Goal: Information Seeking & Learning: Learn about a topic

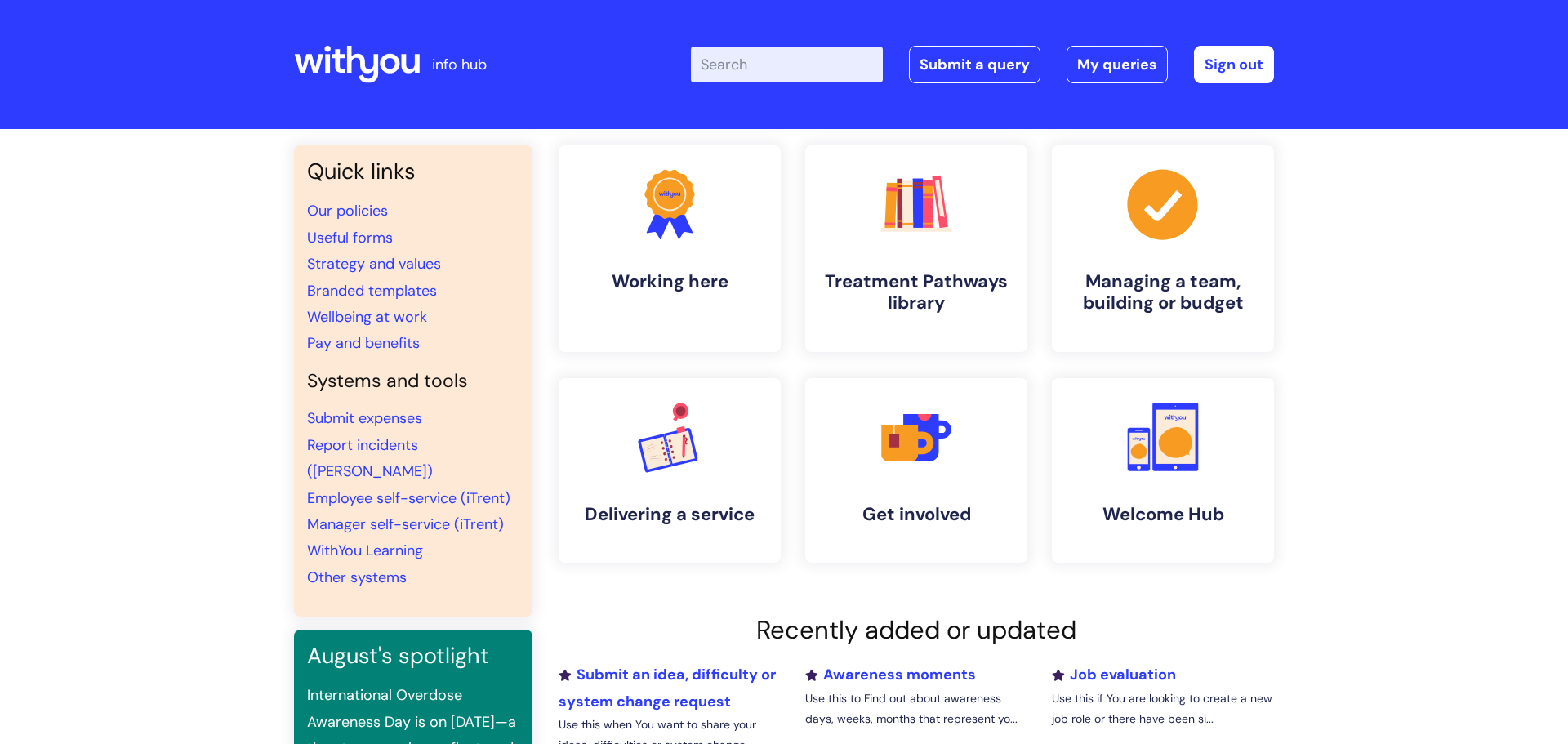
click at [790, 69] on input "Enter your search term here..." at bounding box center [787, 64] width 192 height 36
type input "s"
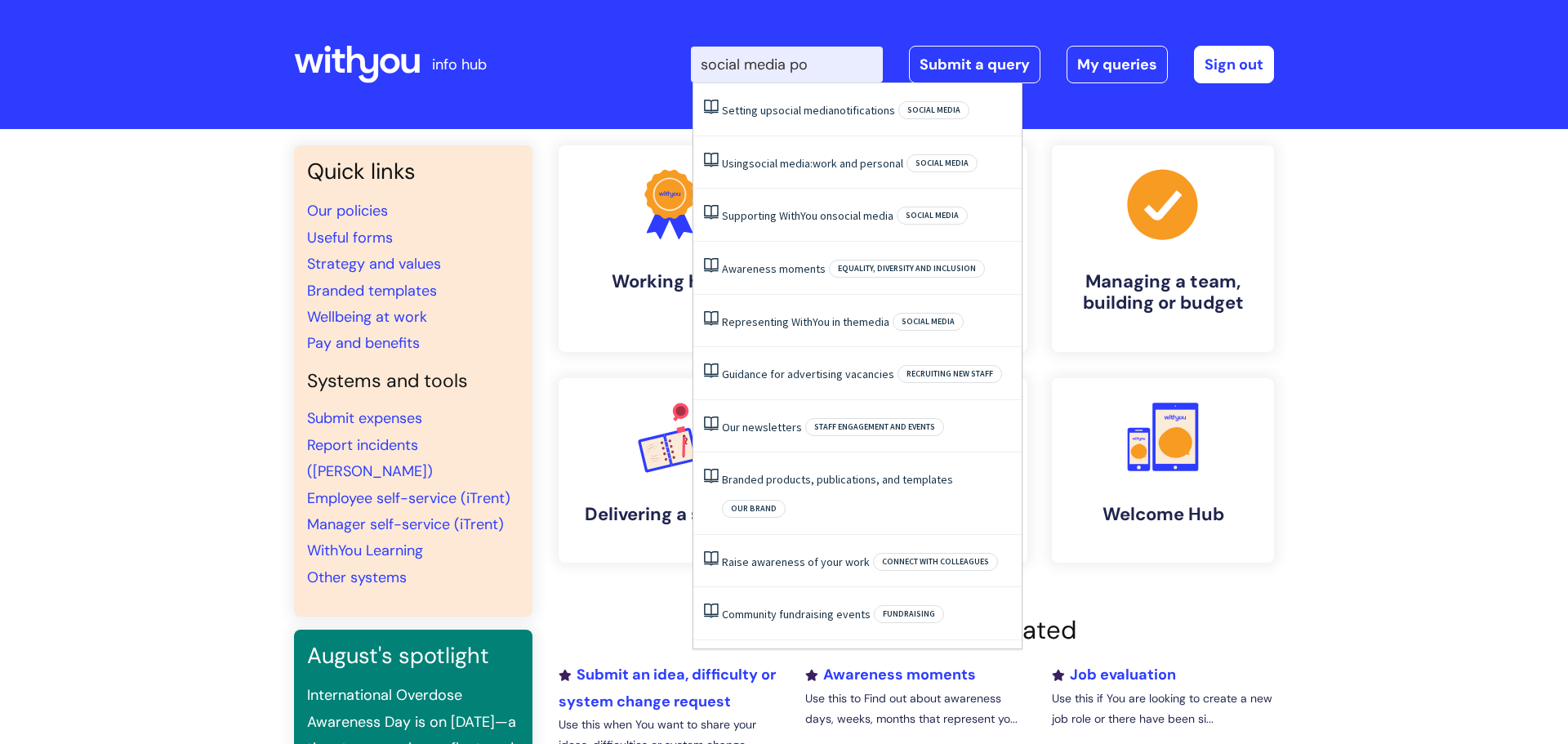
type input "social media pol"
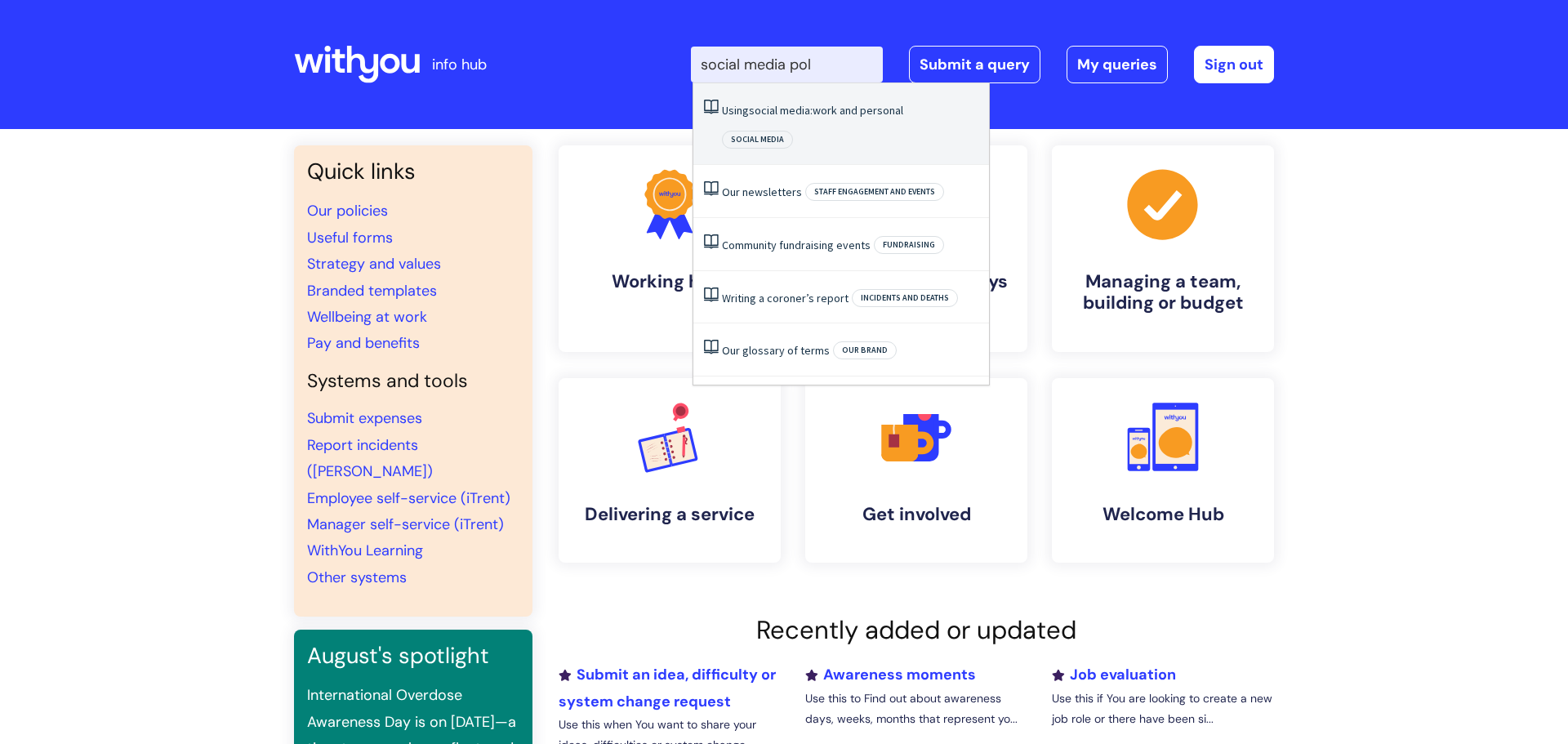
click at [832, 113] on link "Using social media: work and personal" at bounding box center [812, 110] width 181 height 15
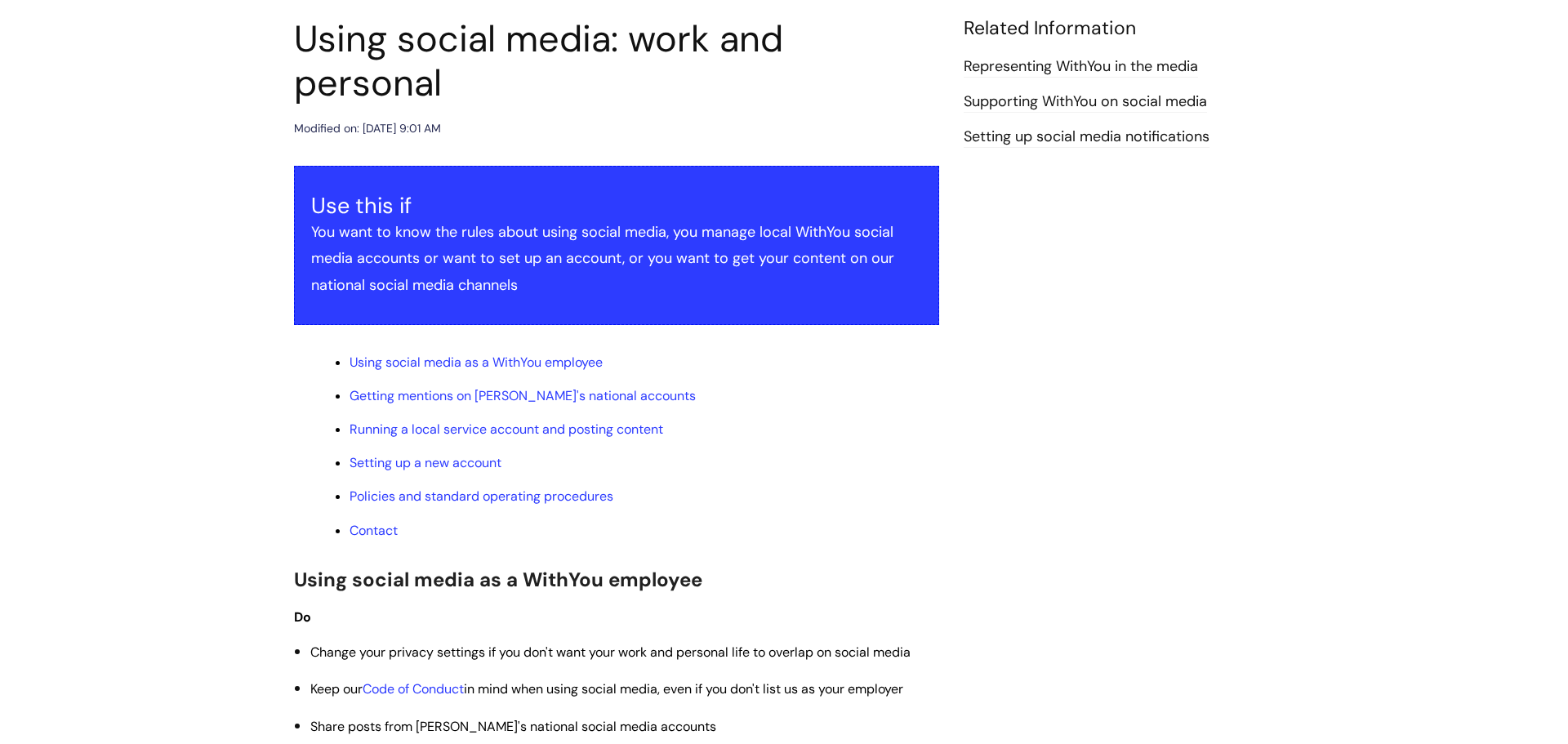
scroll to position [203, 0]
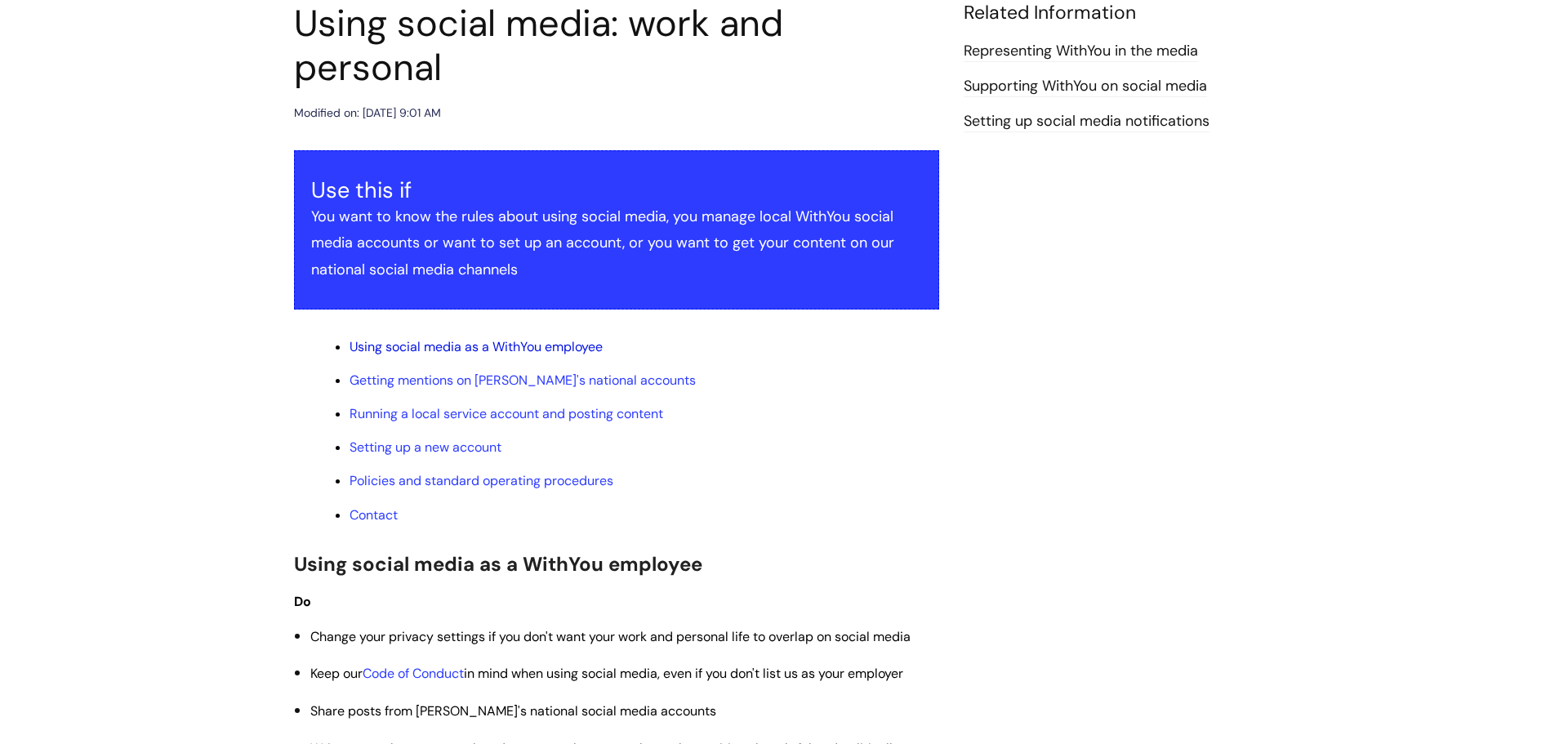
click at [480, 347] on link "Using social media as a WithYou employee" at bounding box center [475, 346] width 253 height 17
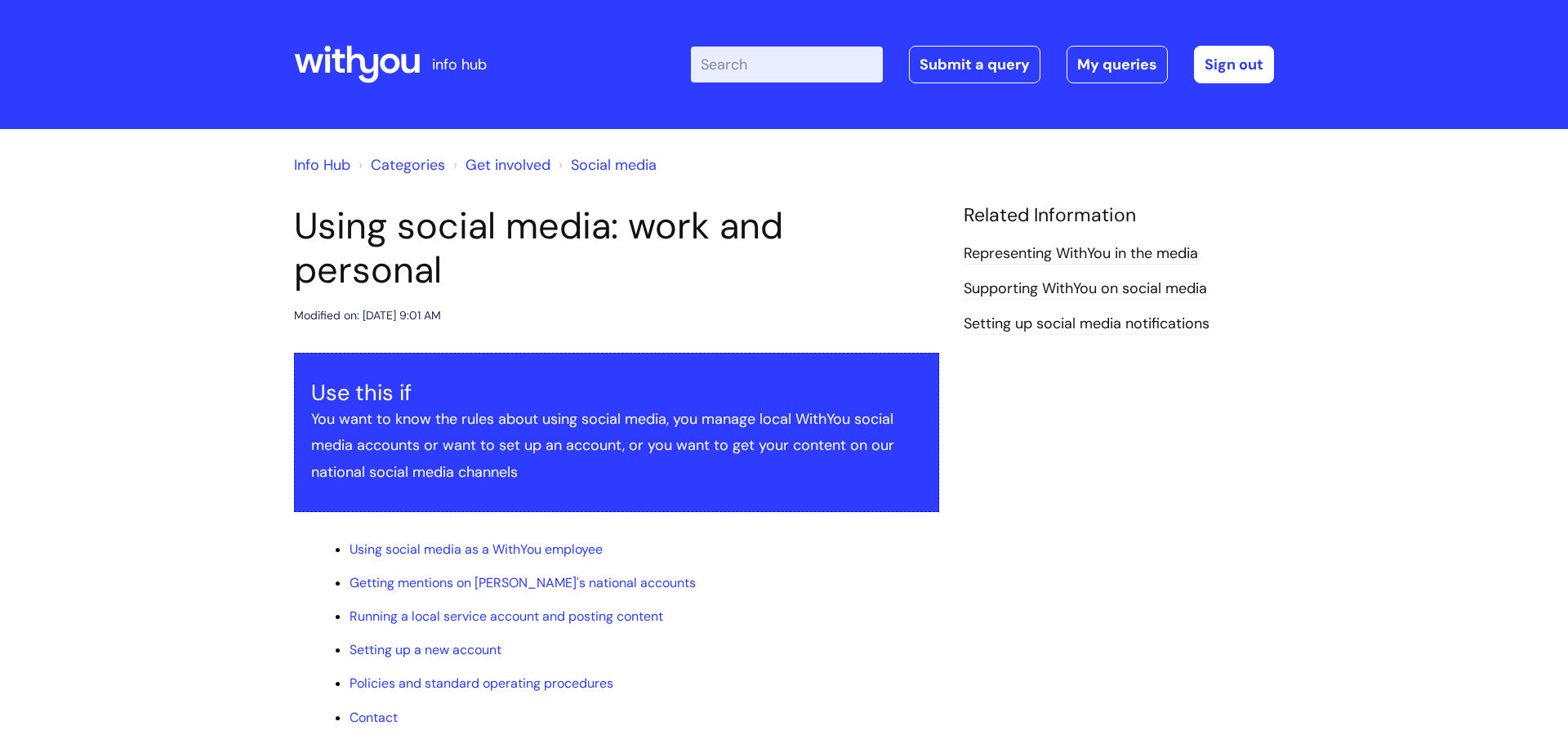
scroll to position [203, 0]
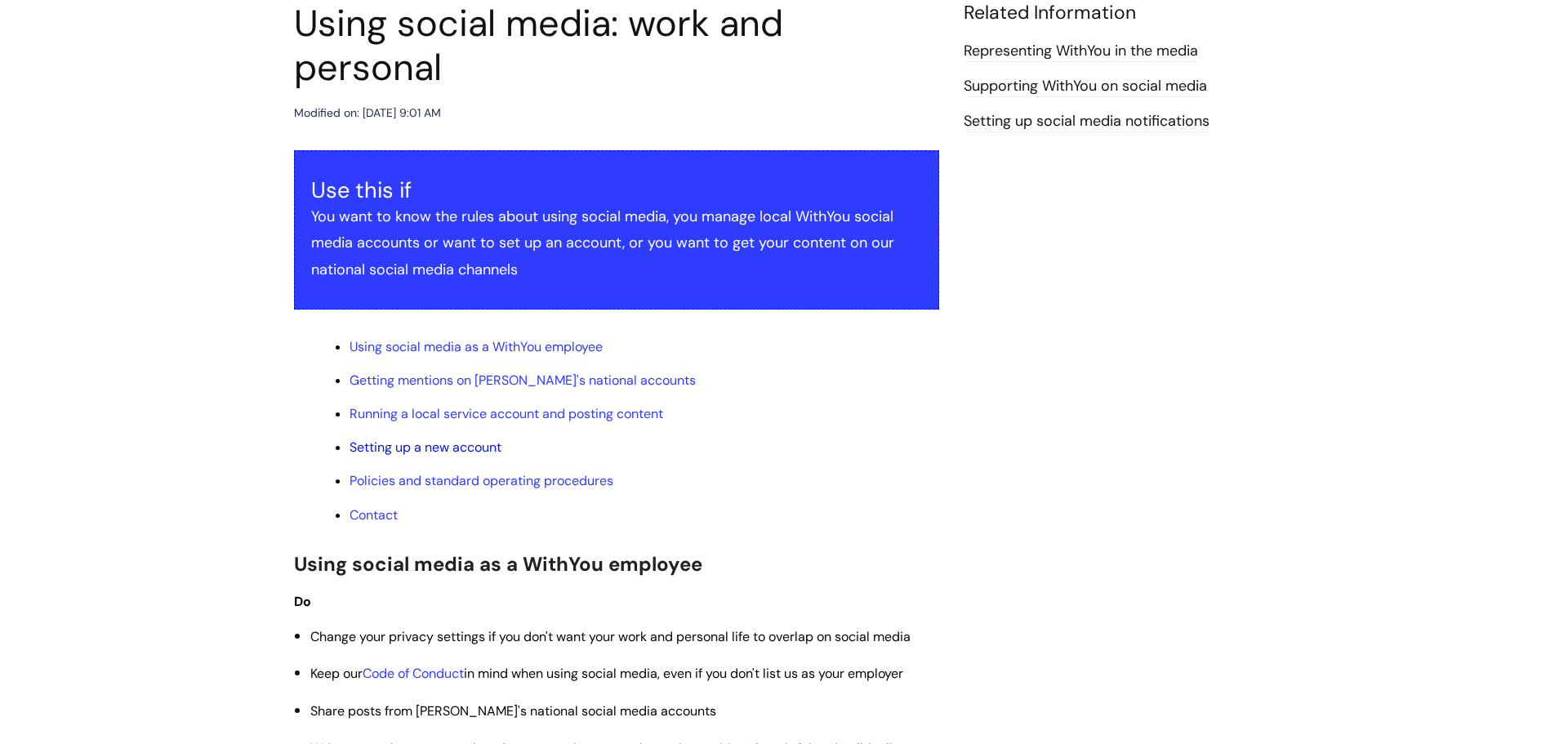
click at [466, 450] on link "Setting up a new account" at bounding box center [425, 447] width 152 height 17
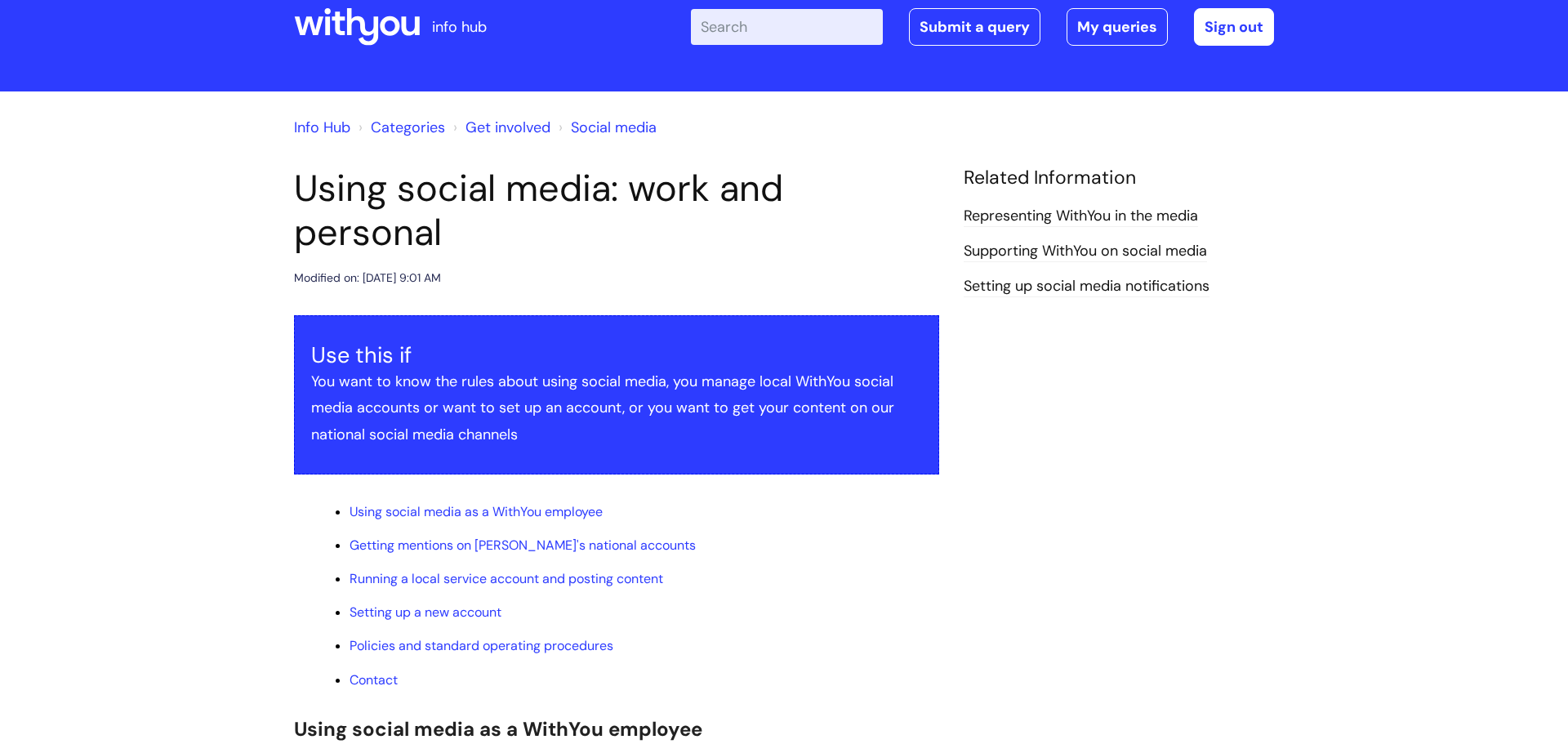
scroll to position [138, 0]
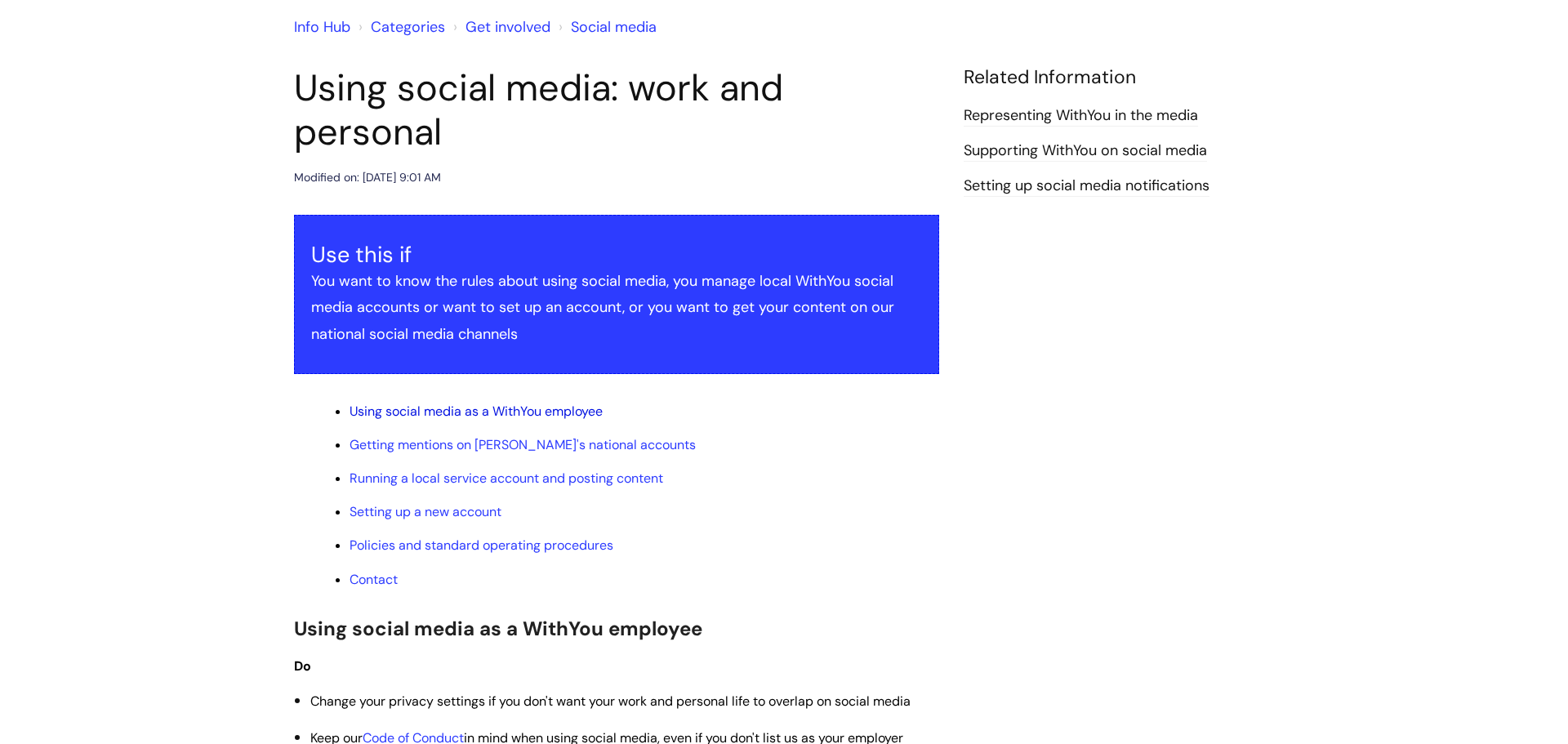
click at [472, 407] on link "Using social media as a WithYou employee" at bounding box center [475, 411] width 253 height 17
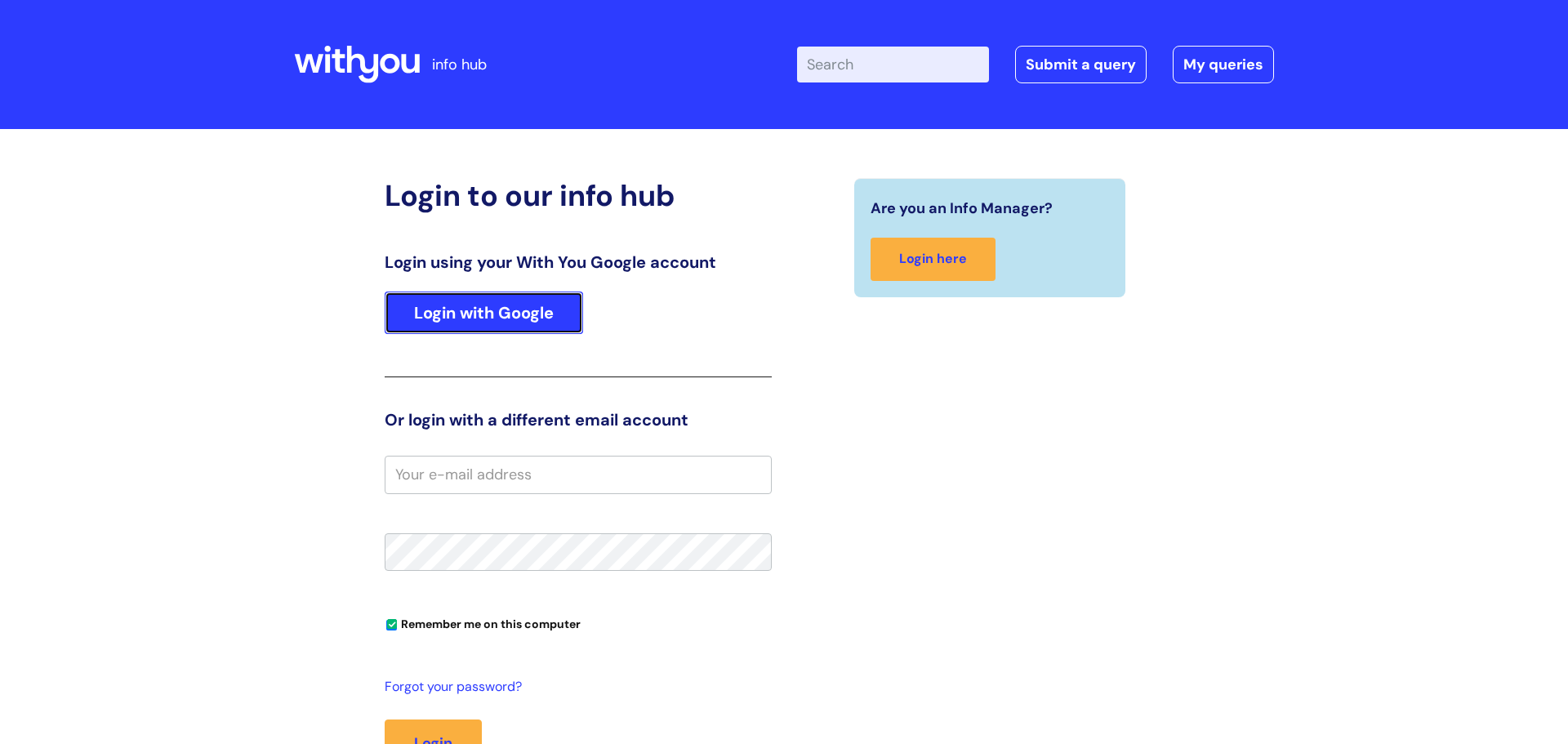
click at [512, 319] on link "Login with Google" at bounding box center [483, 312] width 198 height 43
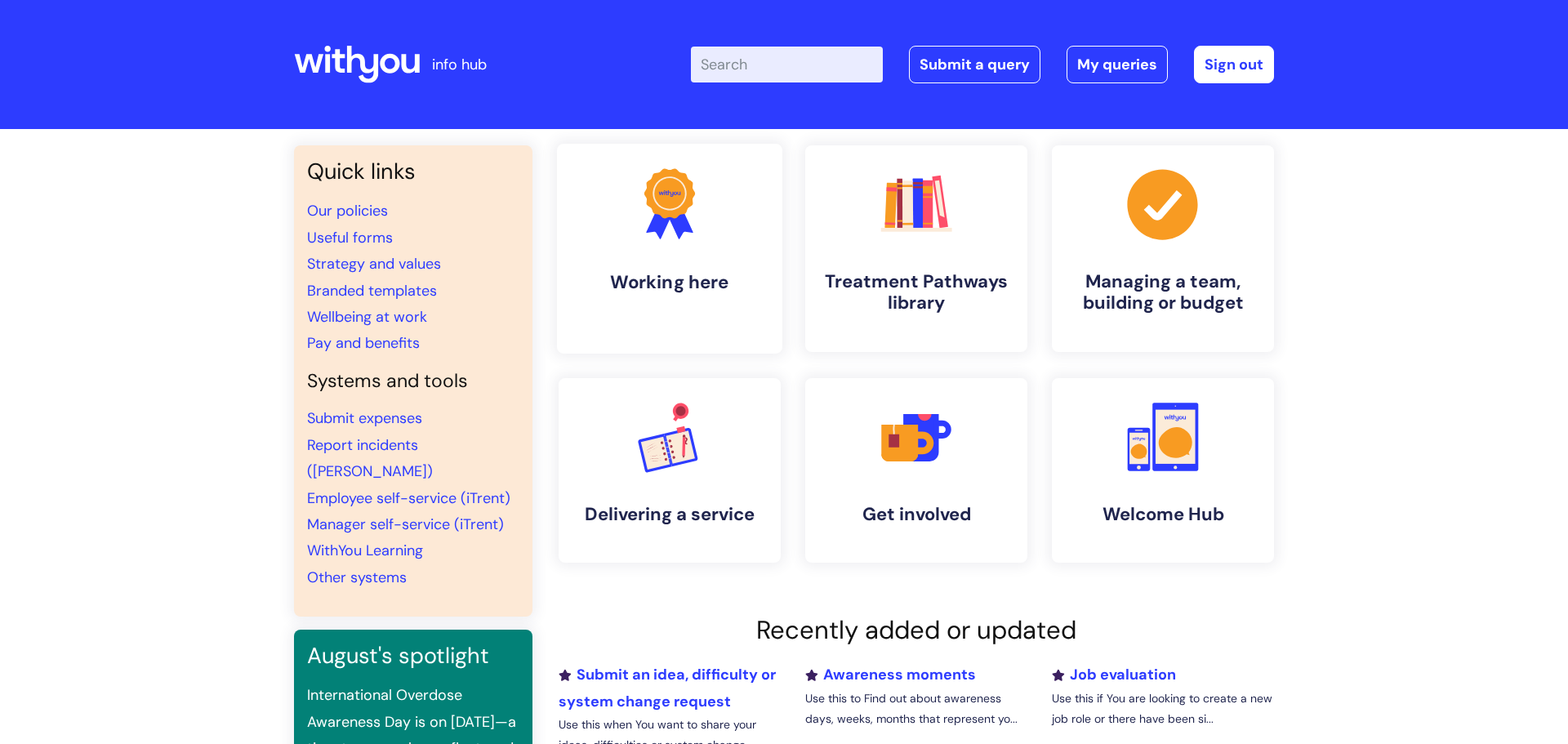
click at [696, 288] on h4 "Working here" at bounding box center [669, 281] width 199 height 22
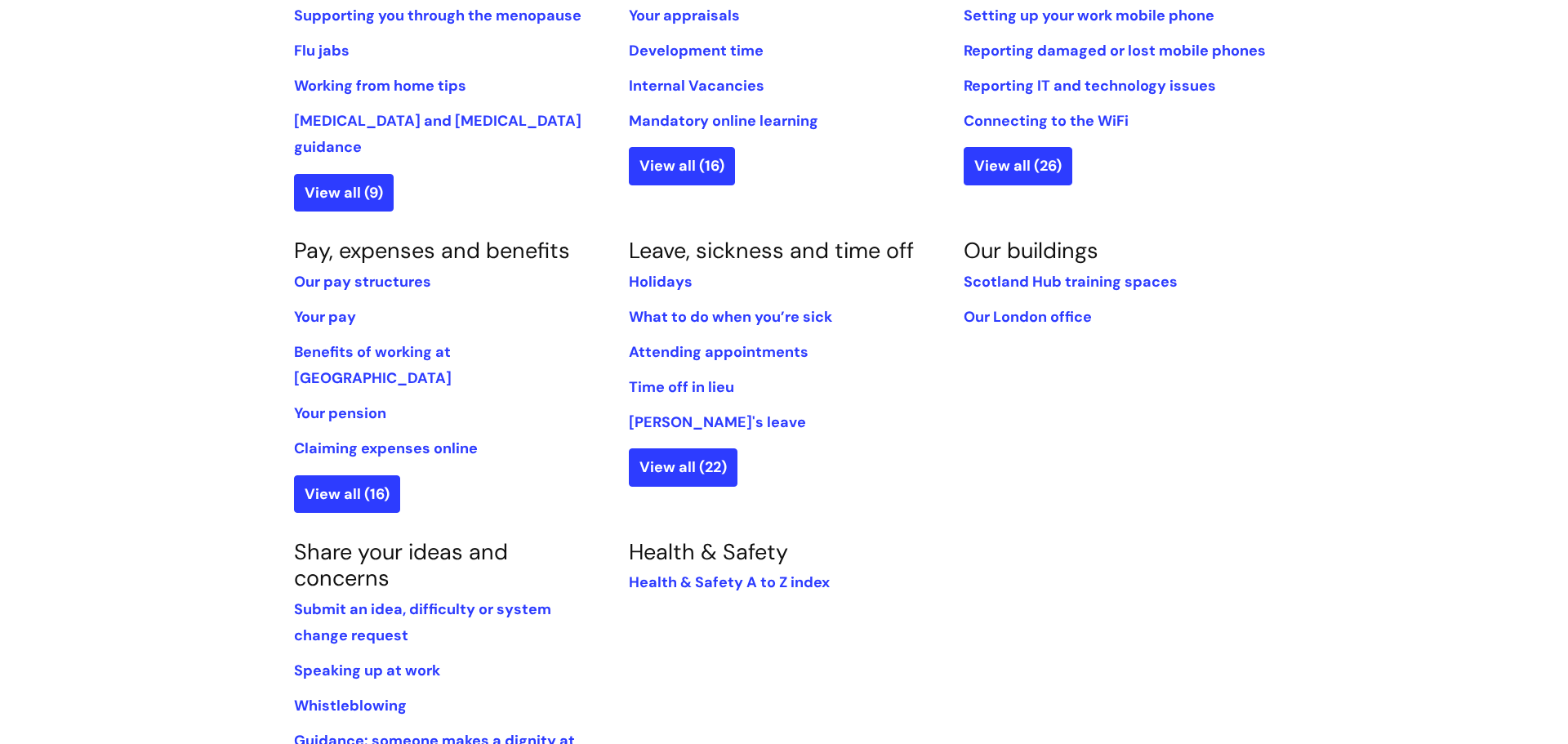
scroll to position [792, 0]
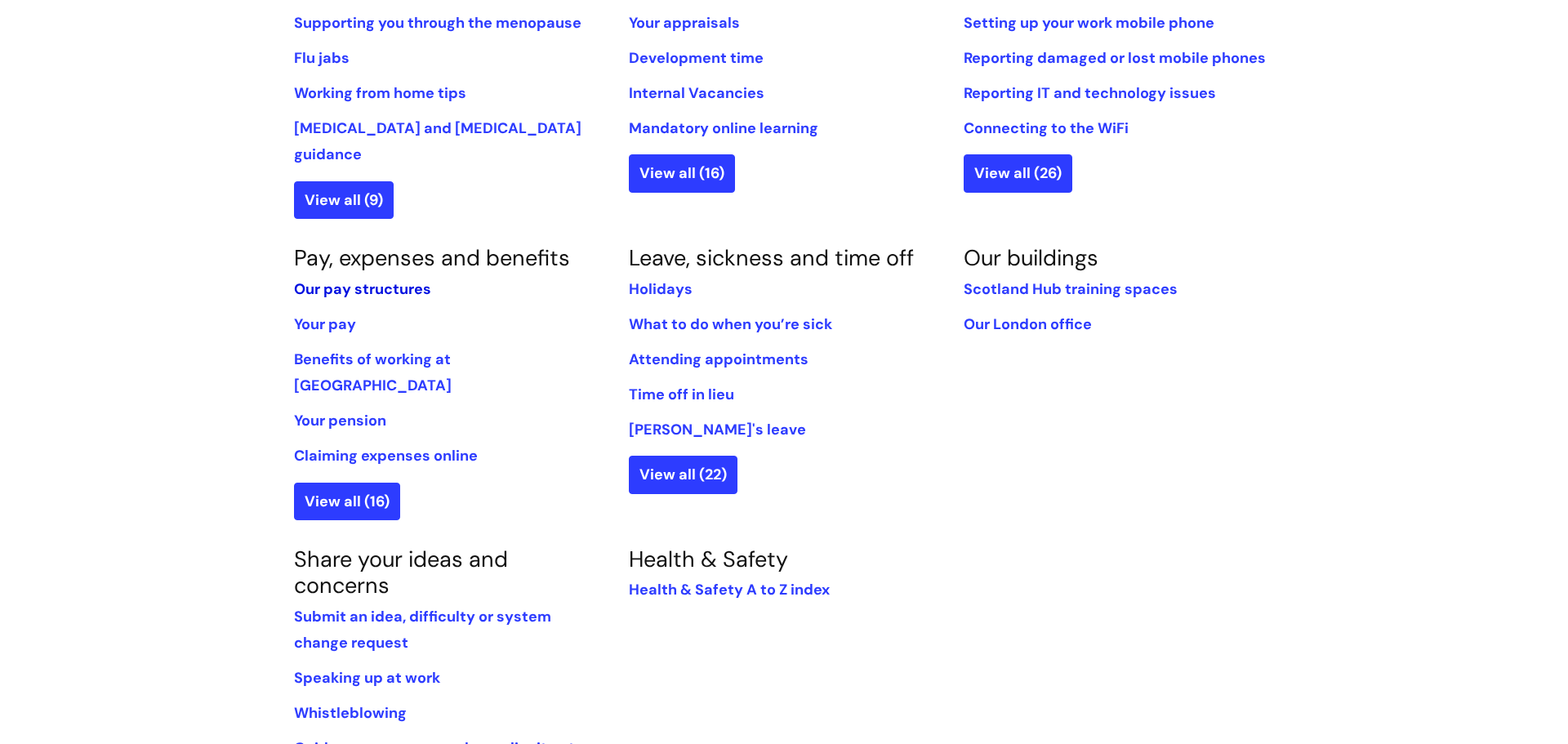
click at [367, 279] on link "Our pay structures" at bounding box center [362, 289] width 137 height 19
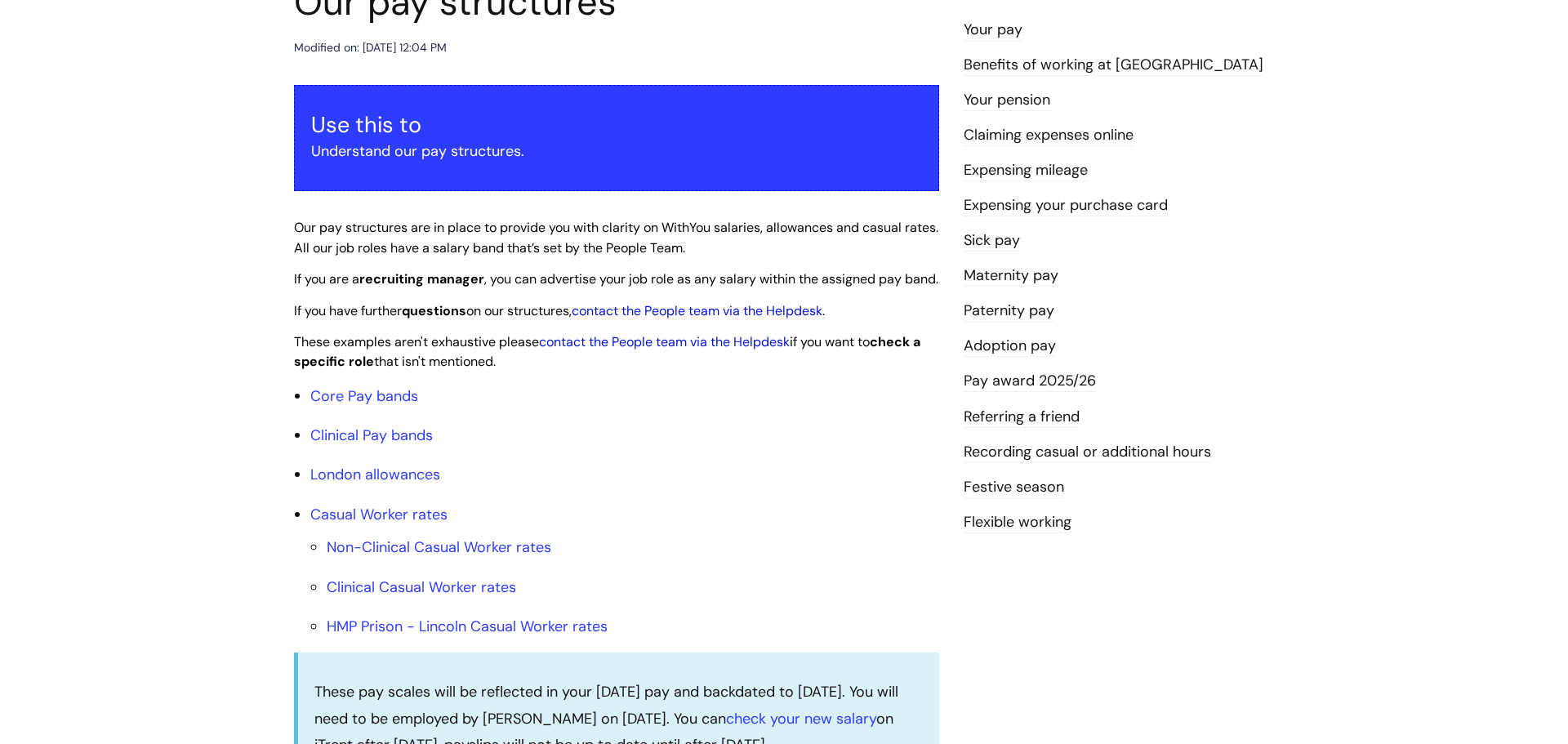
scroll to position [224, 0]
click at [374, 404] on link "Core Pay bands" at bounding box center [364, 395] width 108 height 19
click at [316, 404] on link "Core Pay bands" at bounding box center [364, 395] width 108 height 19
click at [320, 404] on link "Core Pay bands" at bounding box center [364, 395] width 108 height 19
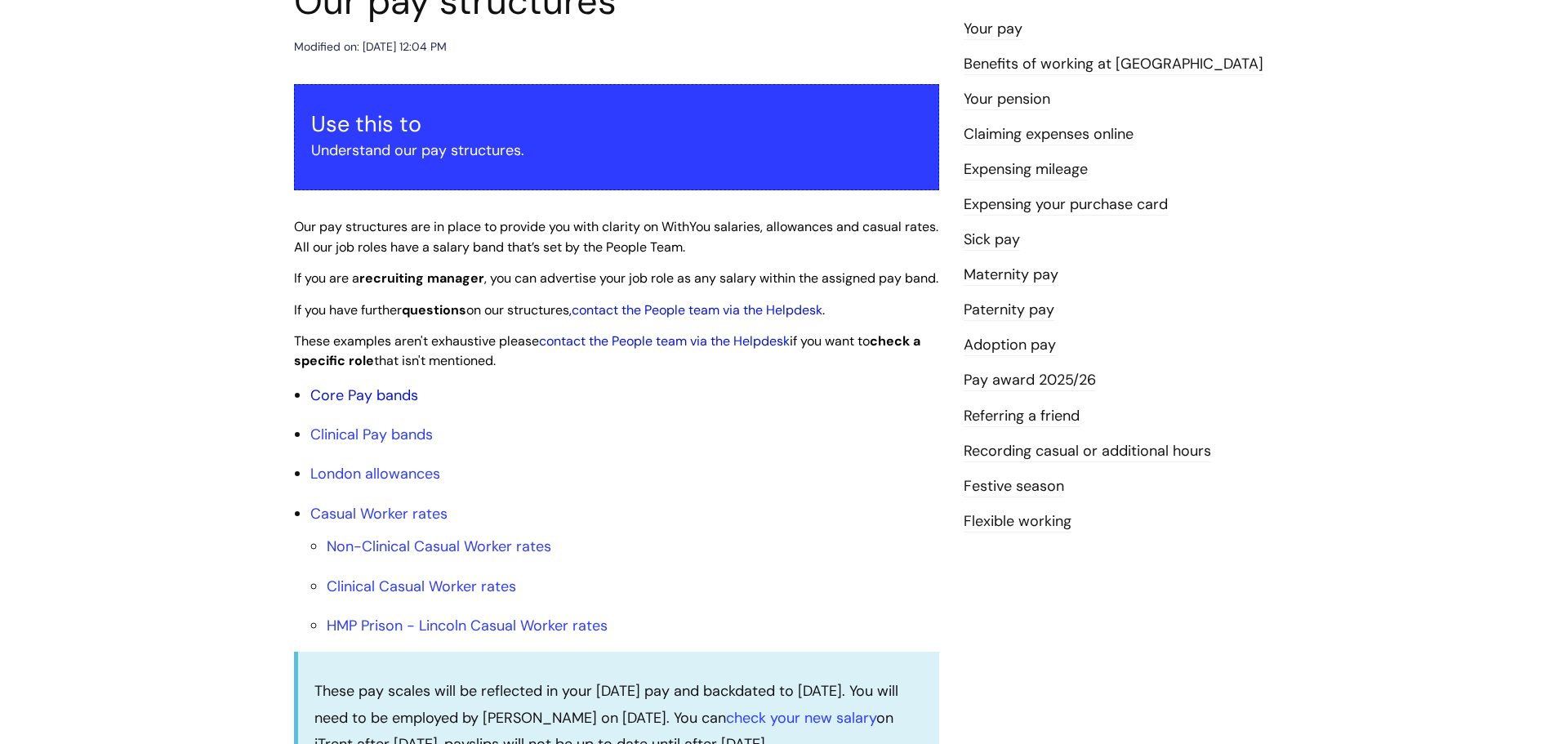
click at [320, 404] on link "Core Pay bands" at bounding box center [364, 395] width 108 height 19
click at [1062, 383] on link "Pay award 2025/26" at bounding box center [1029, 380] width 132 height 21
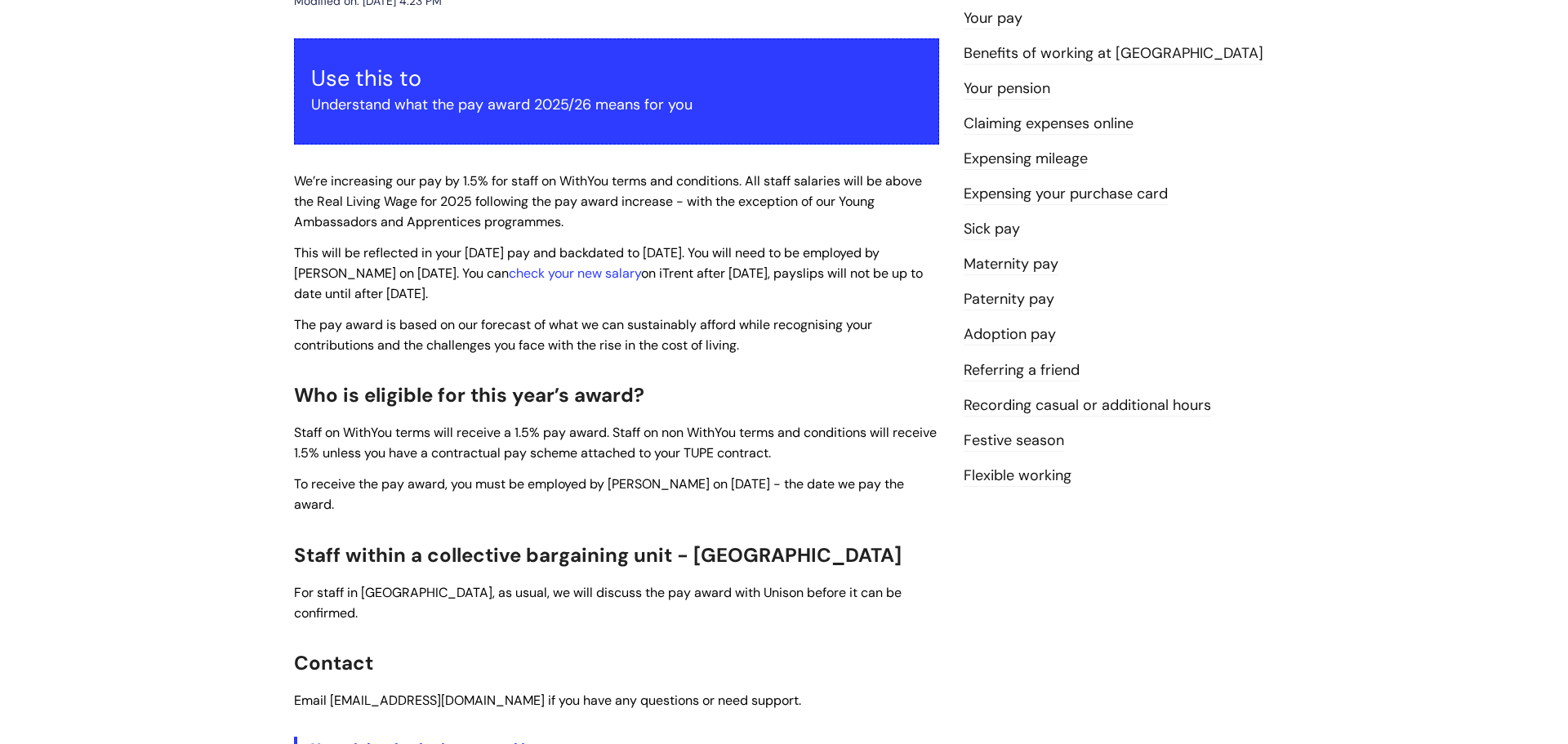
scroll to position [62, 0]
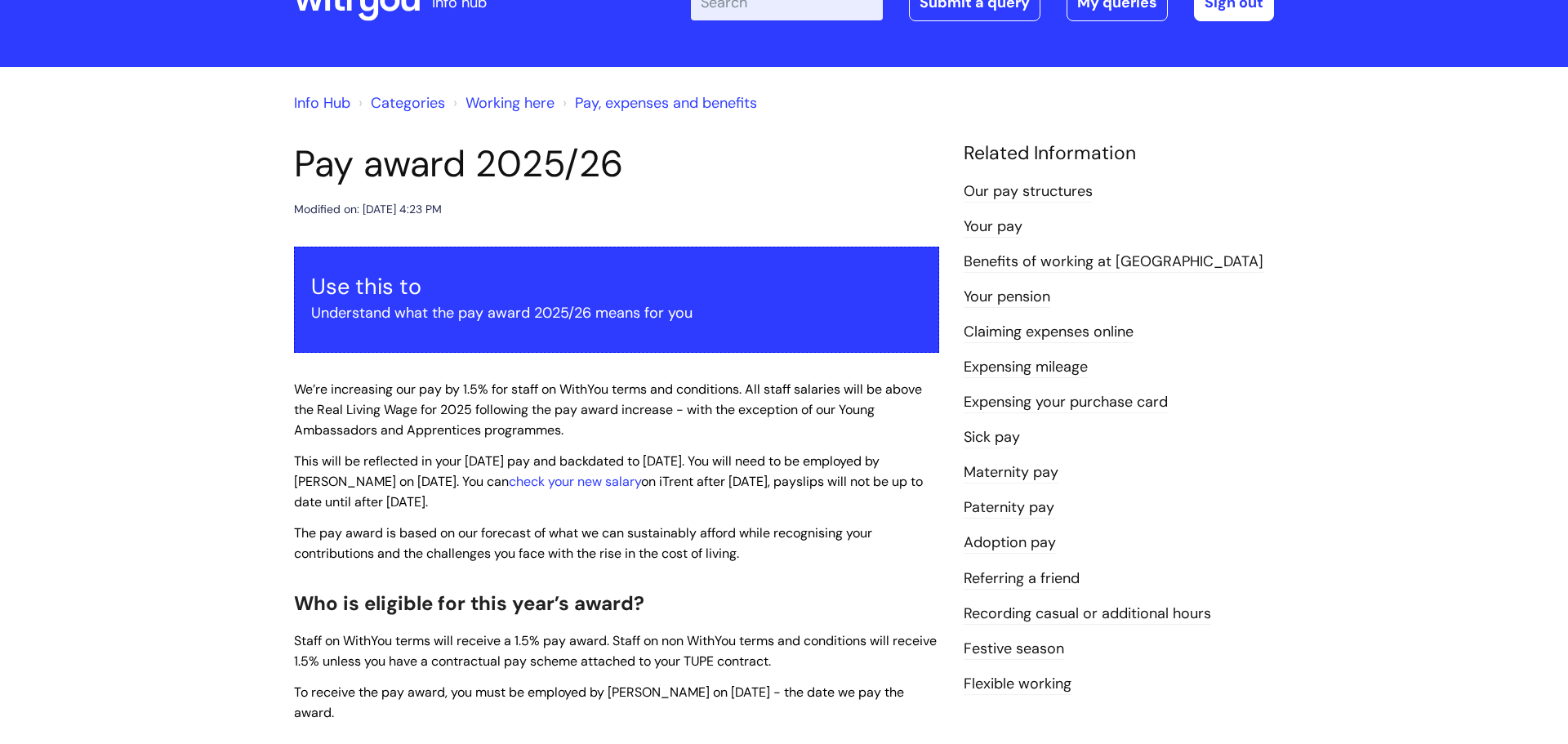
click at [1099, 255] on link "Benefits of working at [GEOGRAPHIC_DATA]" at bounding box center [1113, 262] width 300 height 21
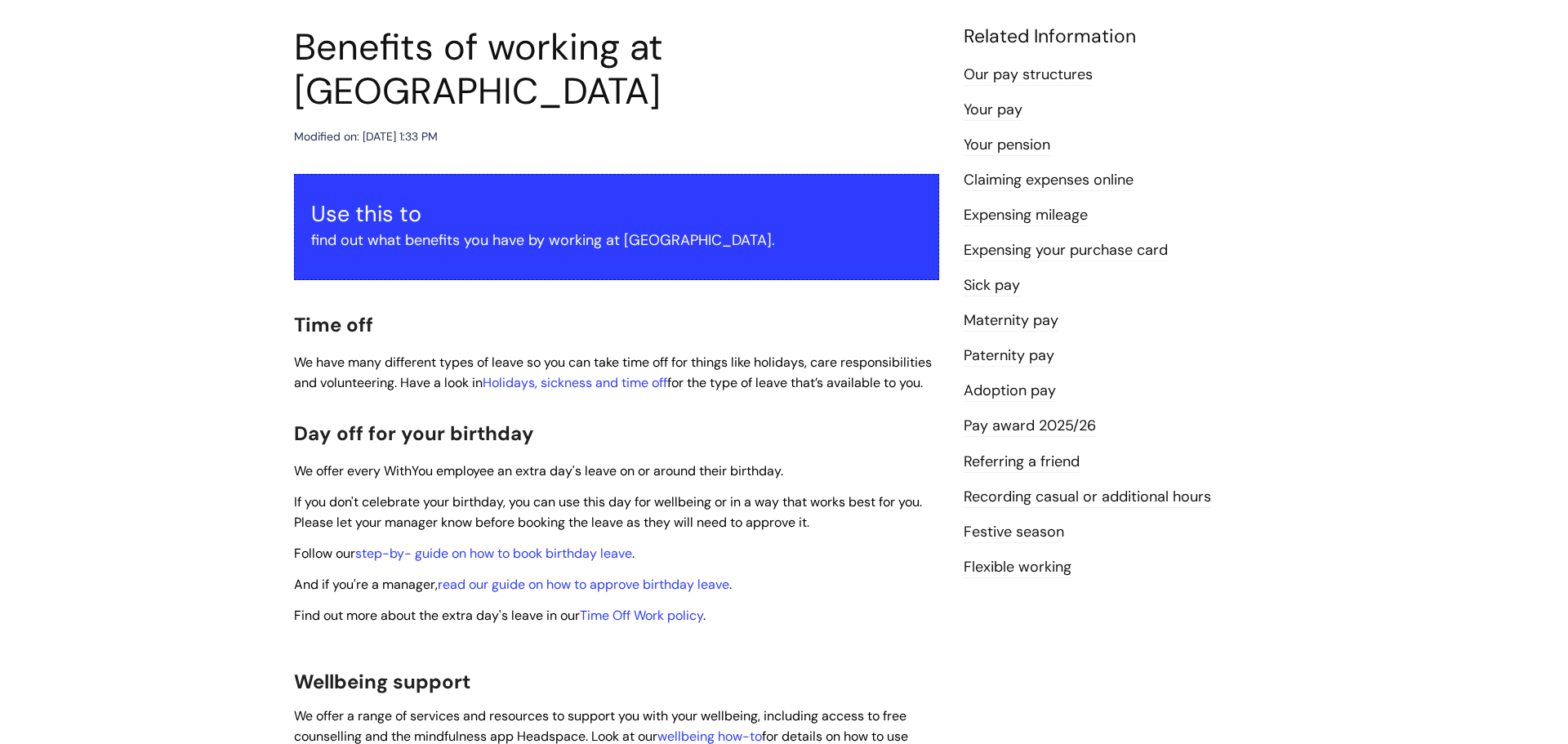
scroll to position [182, 0]
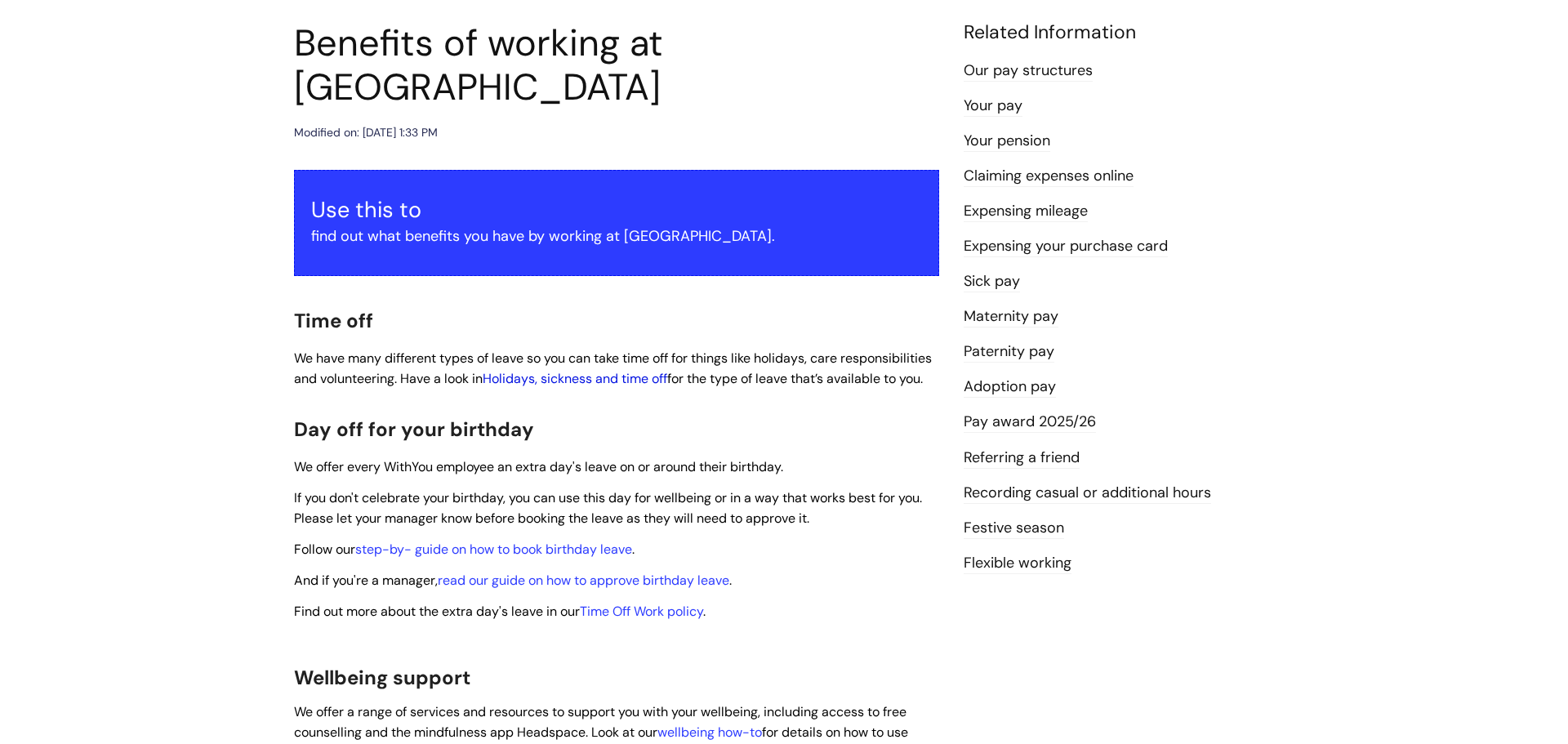
click at [667, 370] on link "Holidays, sickness and time off" at bounding box center [574, 378] width 184 height 17
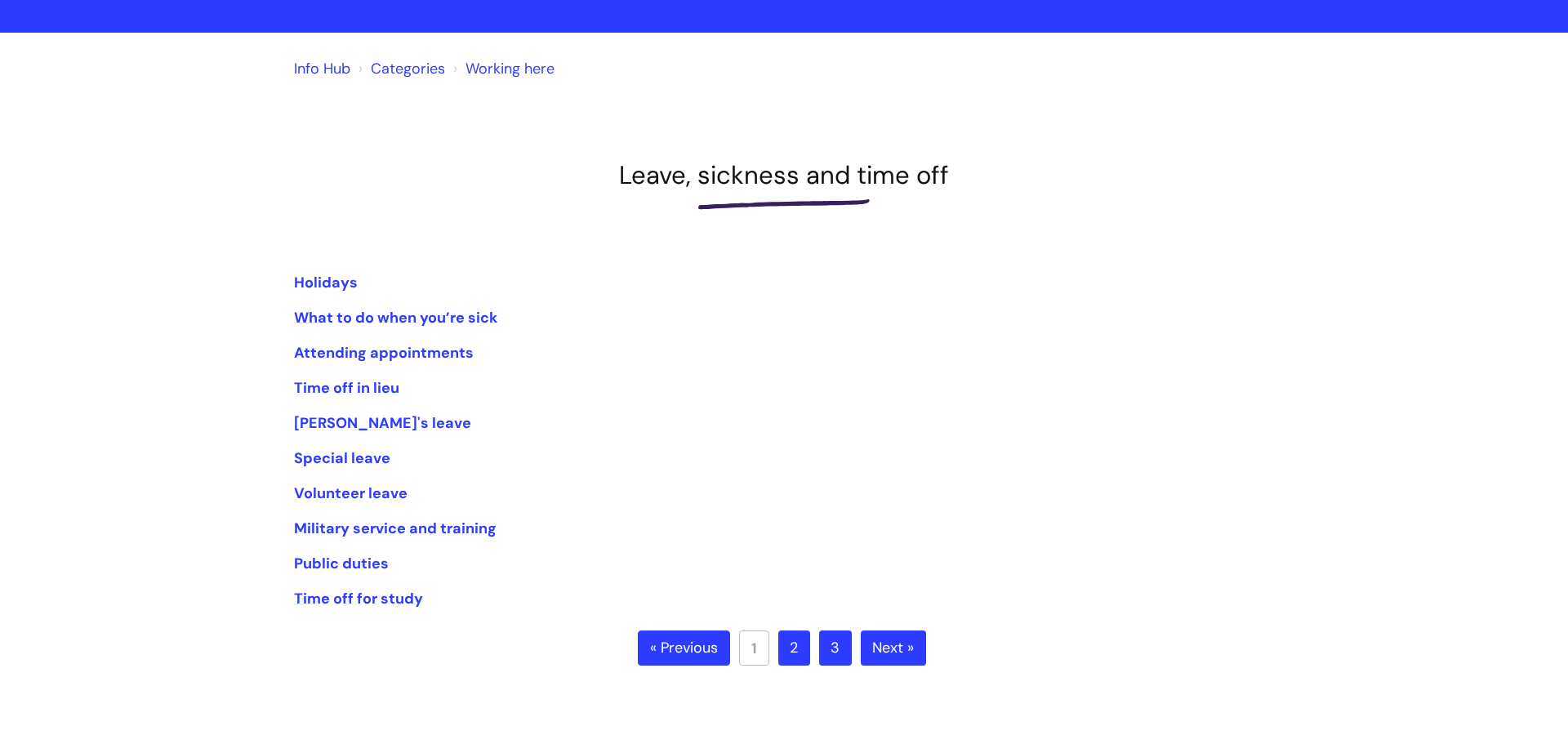
scroll to position [107, 0]
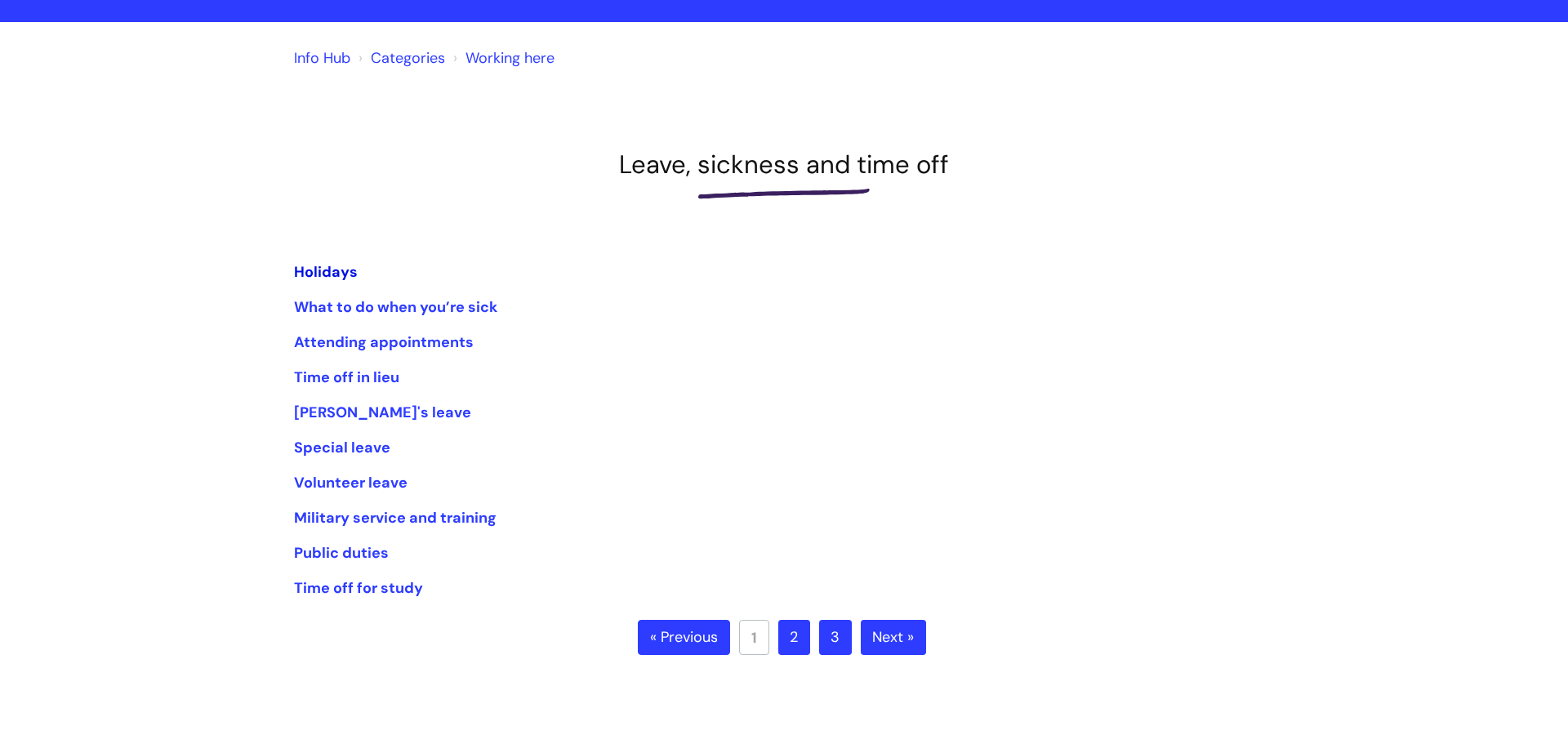
click at [332, 275] on link "Holidays" at bounding box center [326, 272] width 64 height 19
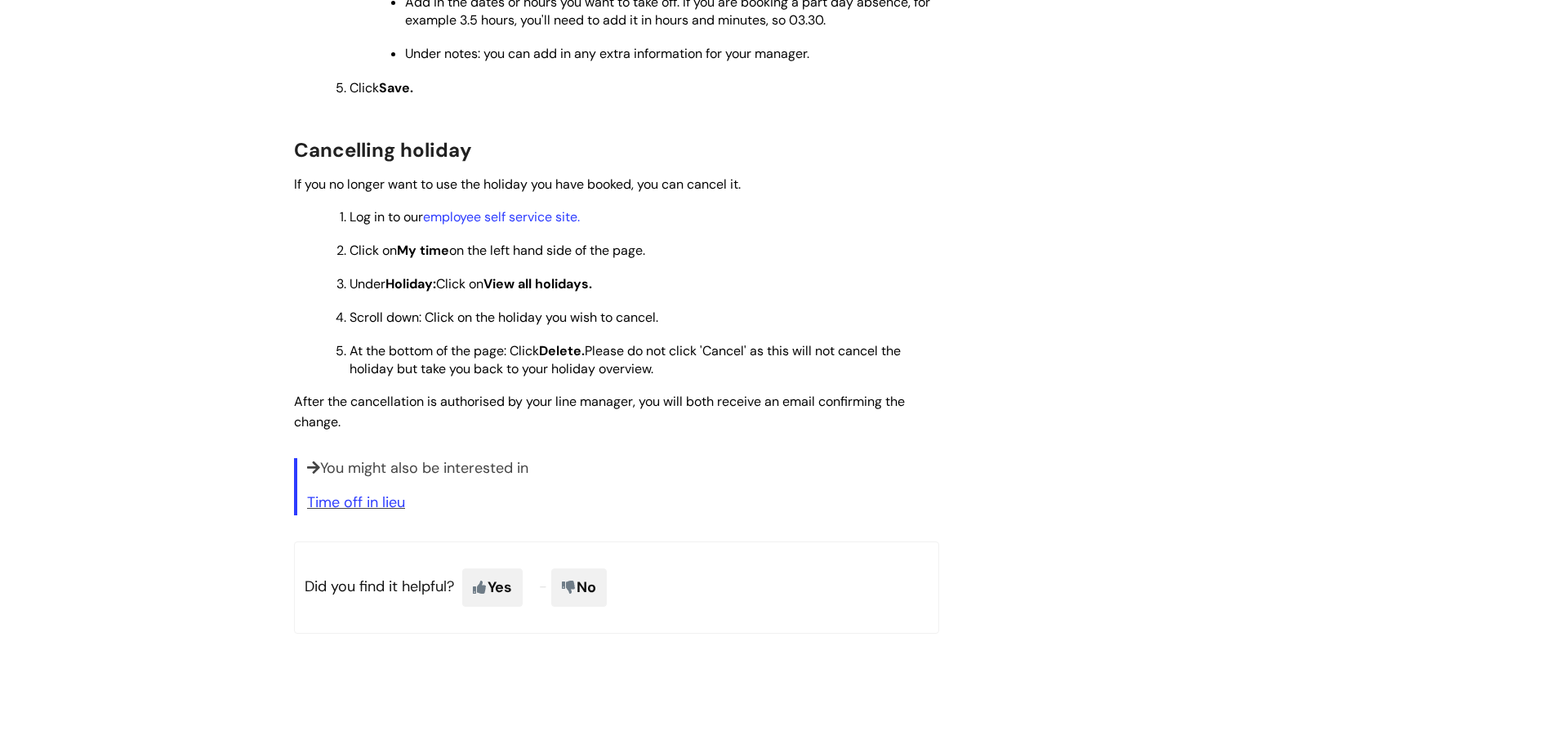
scroll to position [2016, 0]
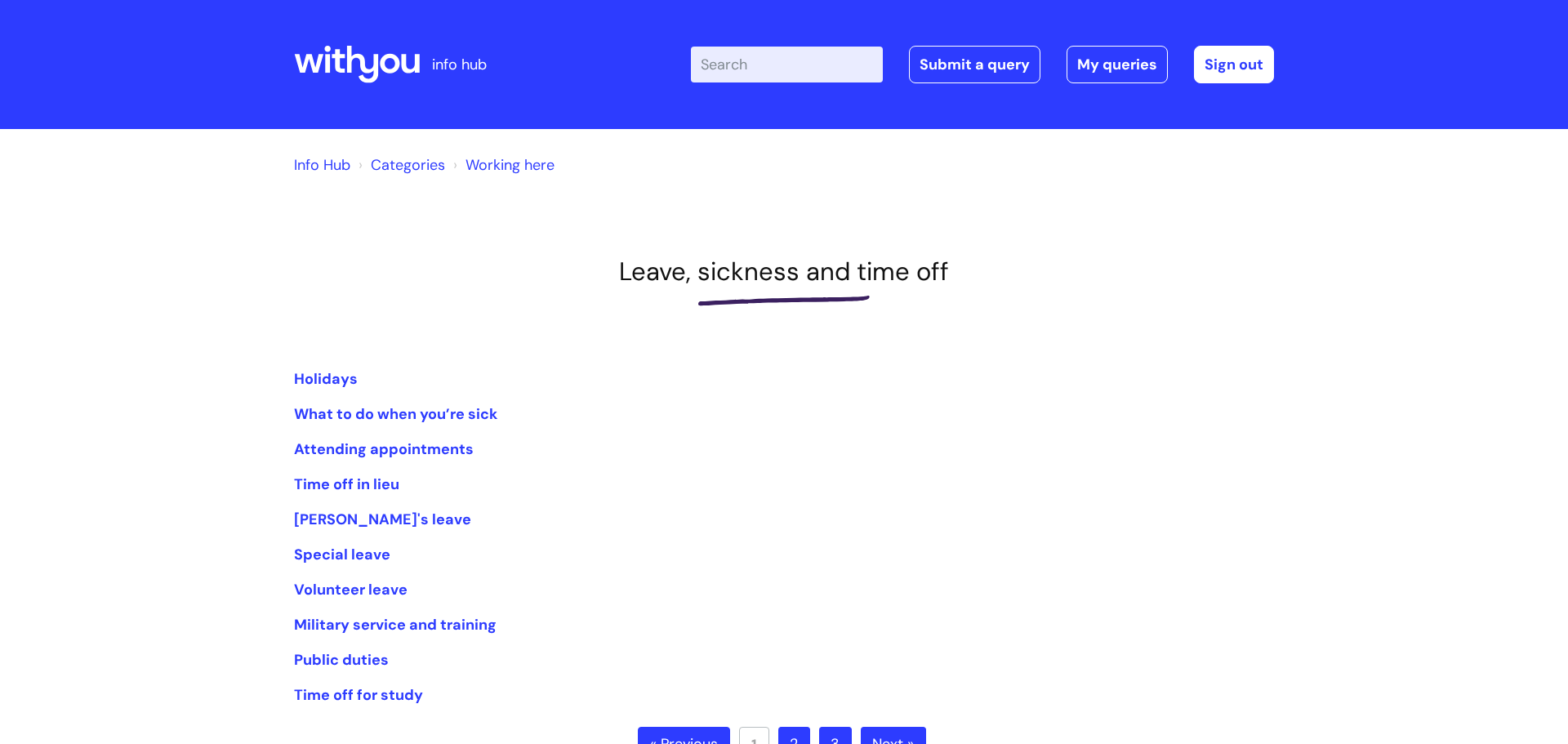
scroll to position [107, 0]
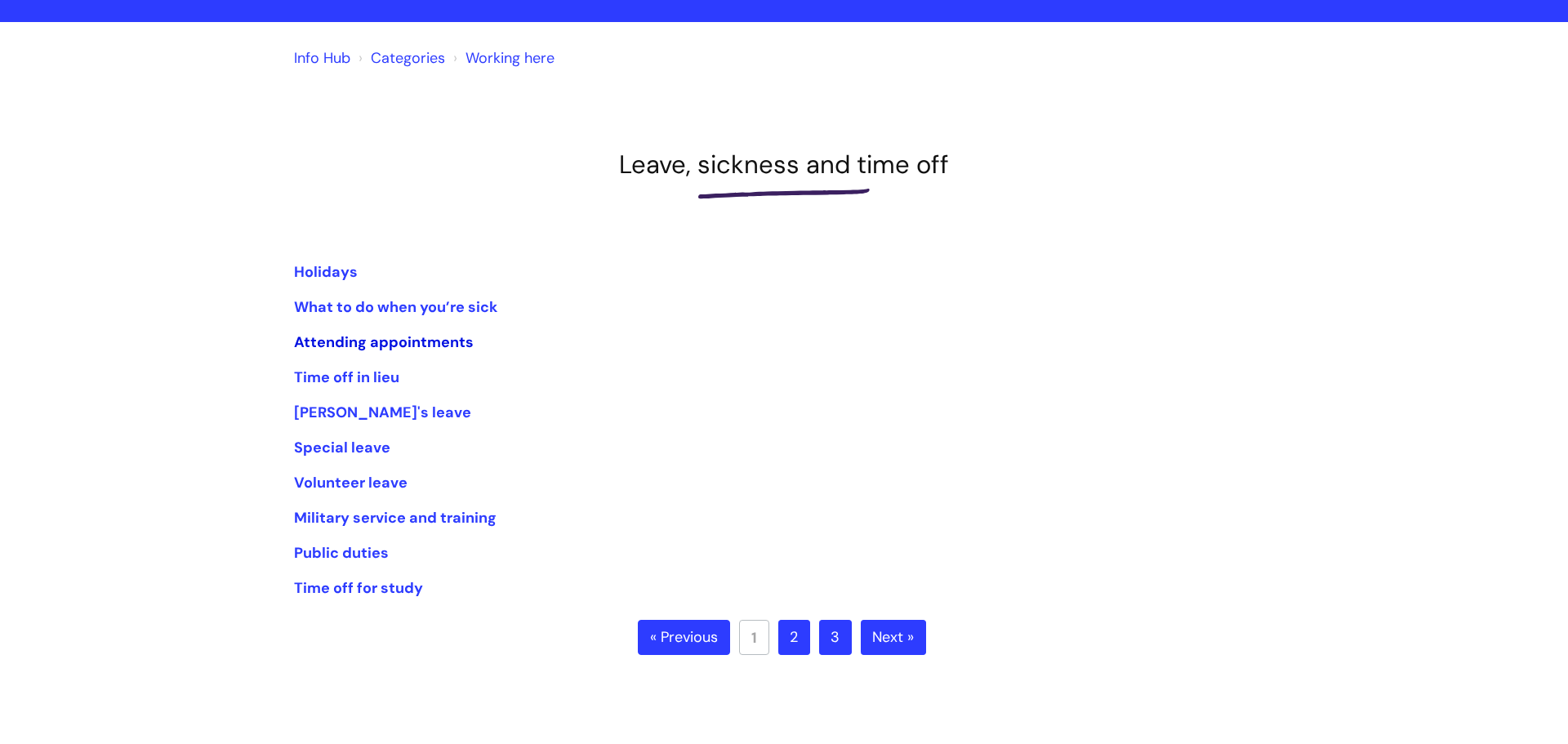
click at [403, 342] on link "Attending appointments" at bounding box center [383, 341] width 180 height 19
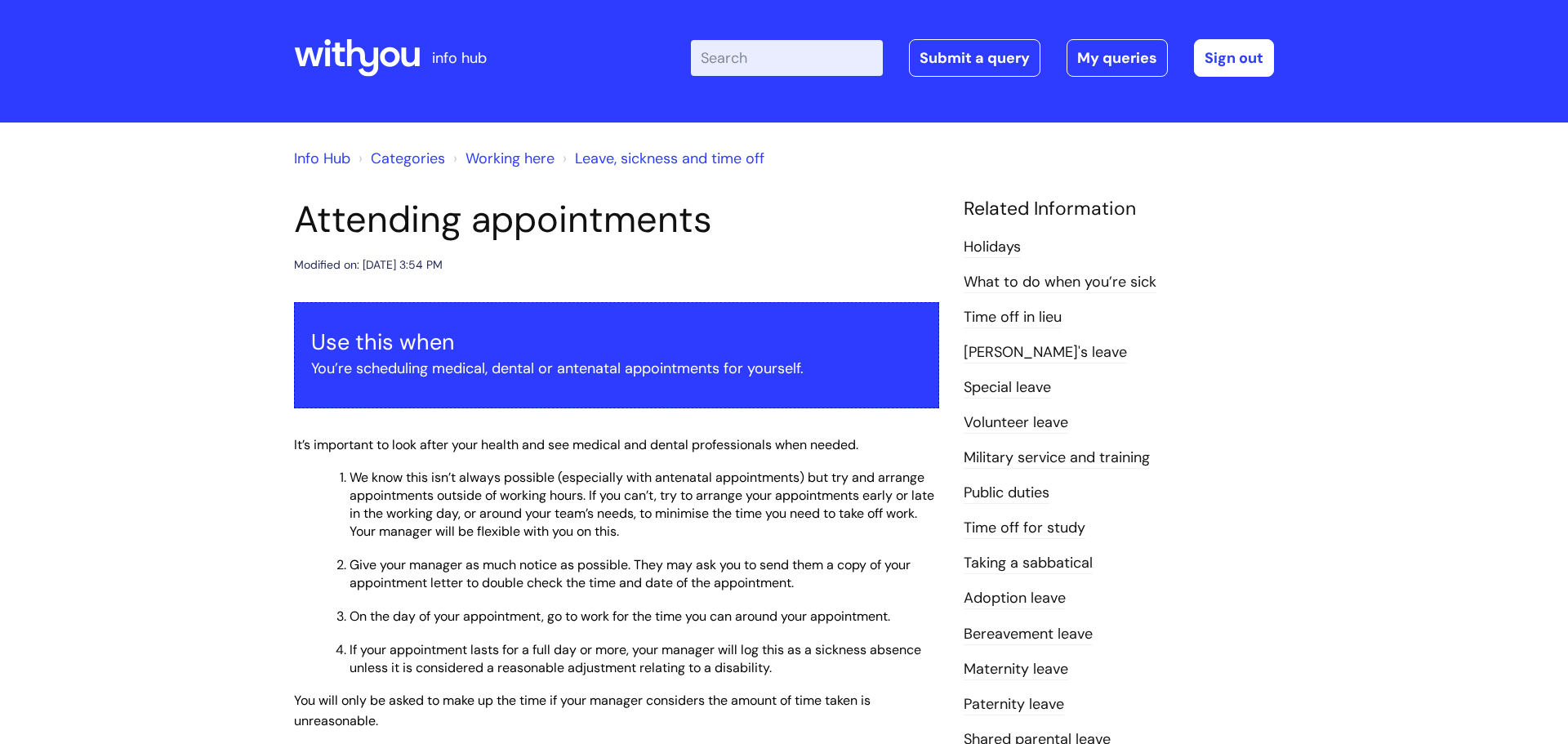
scroll to position [8, 0]
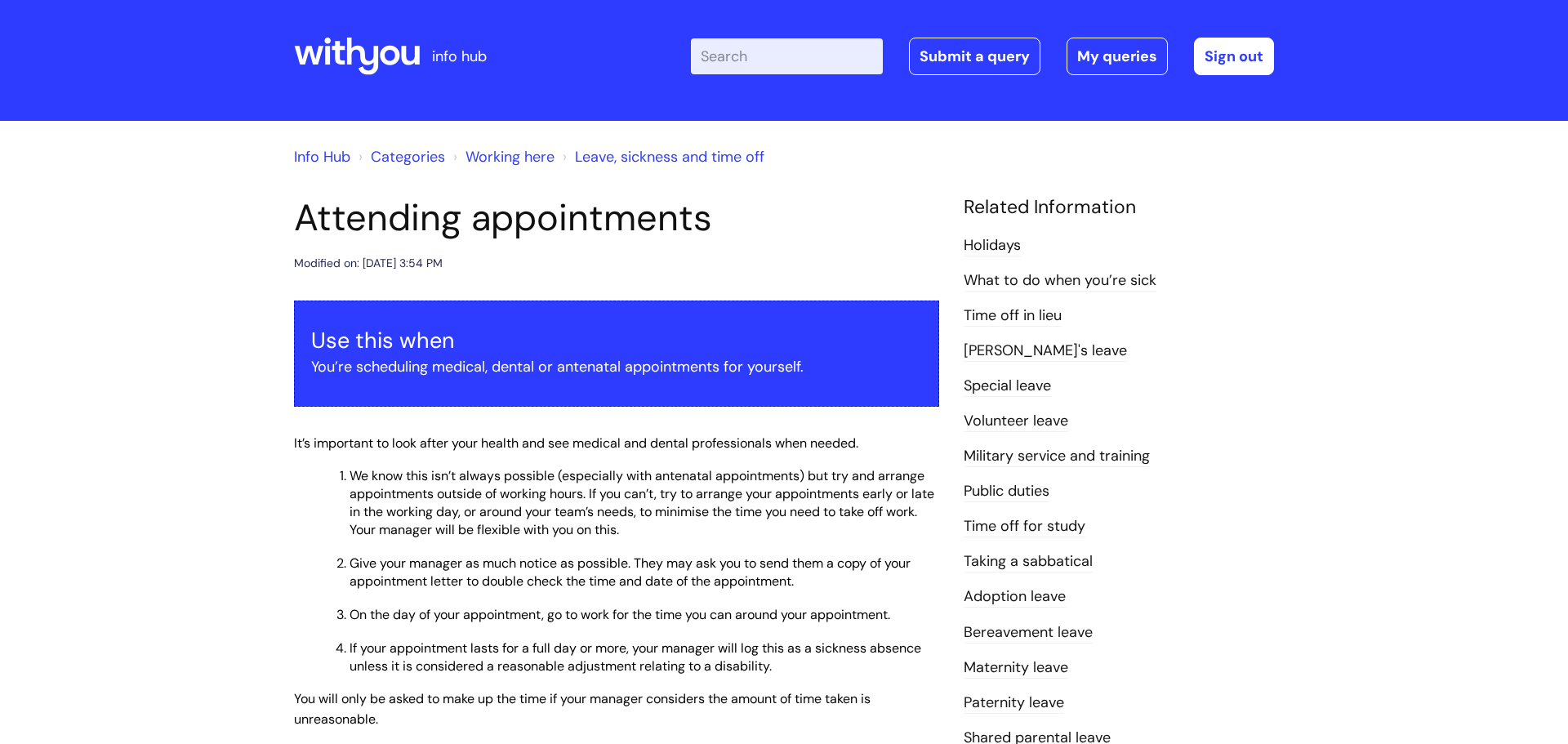
click at [1043, 353] on link "Carer's leave" at bounding box center [1045, 351] width 163 height 21
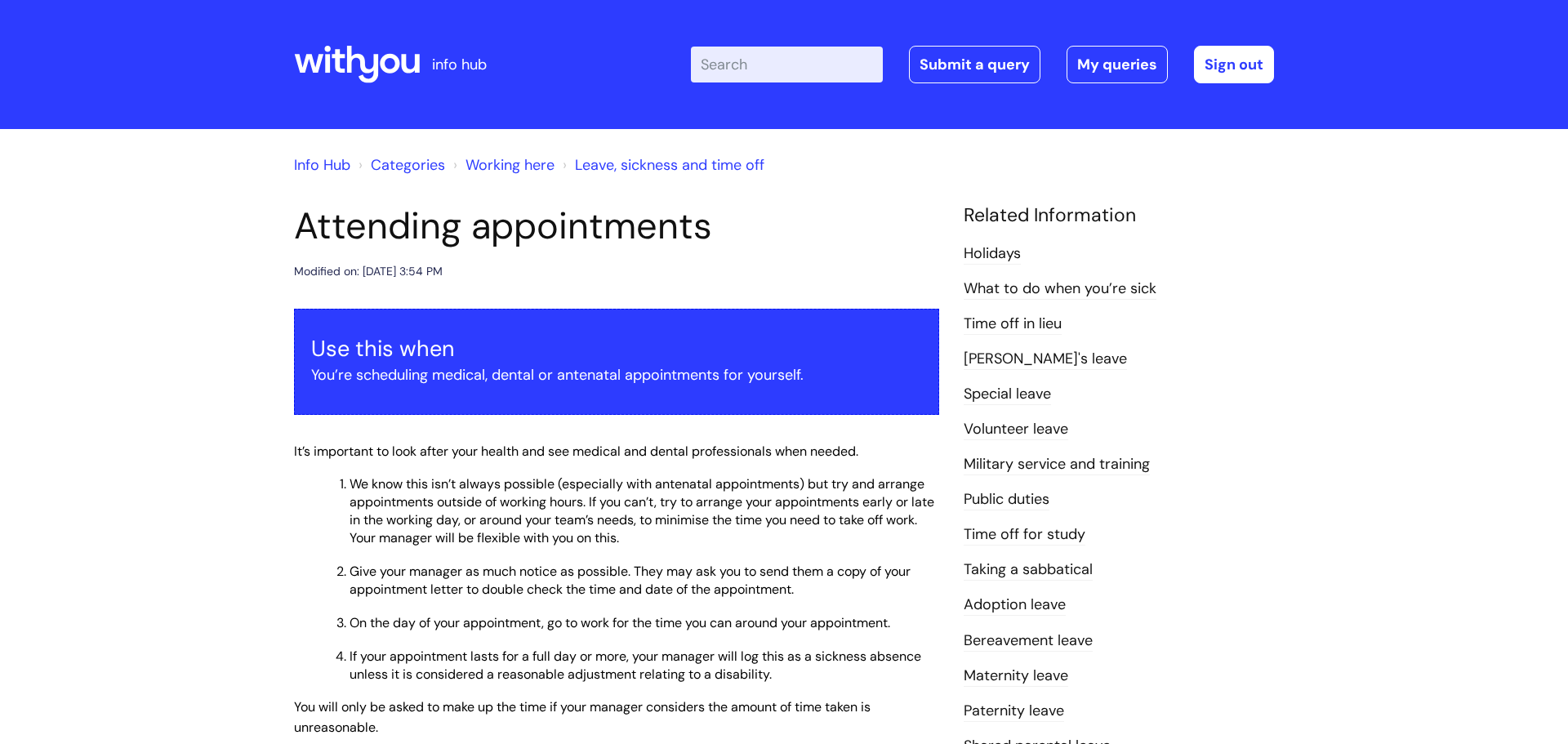
scroll to position [8, 0]
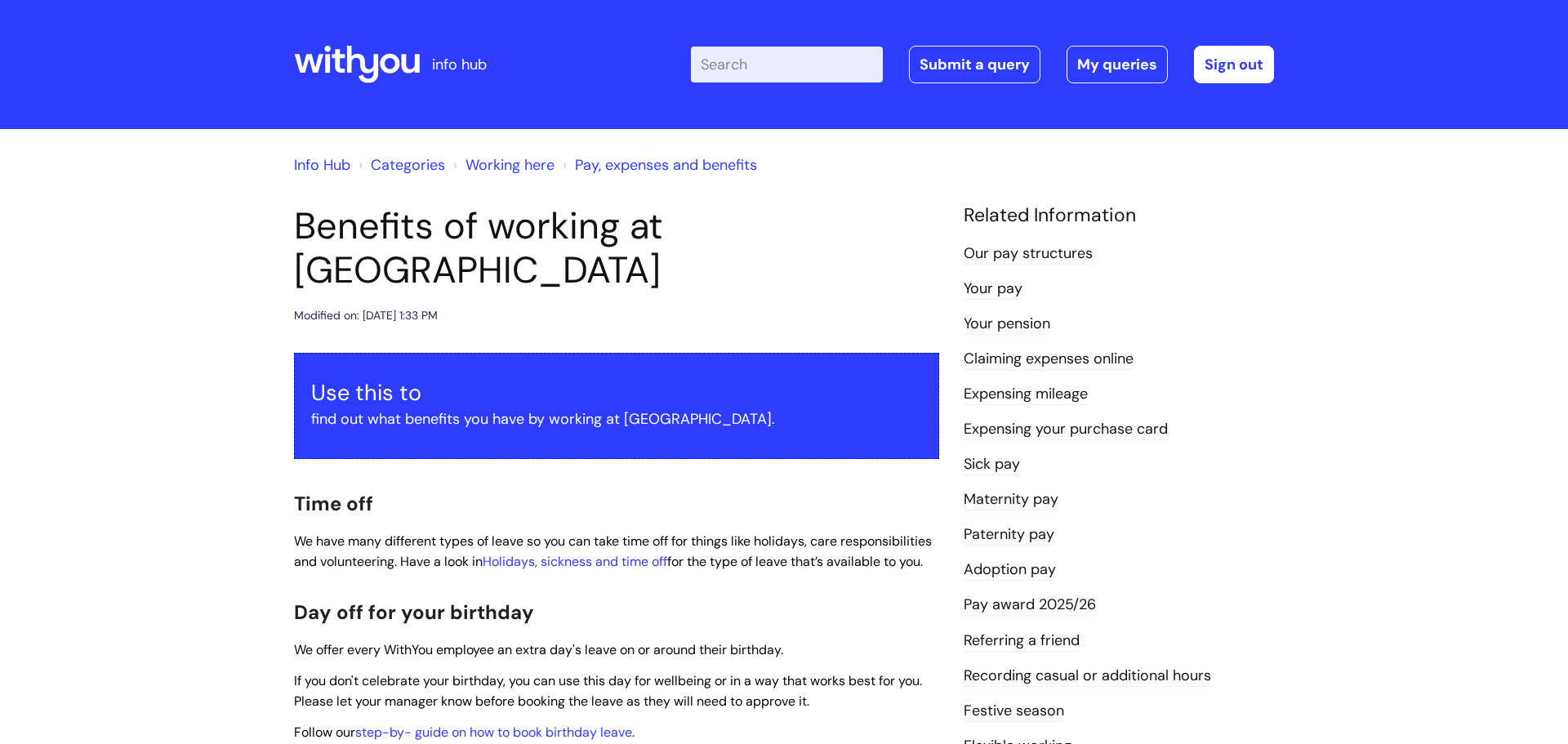
scroll to position [182, 0]
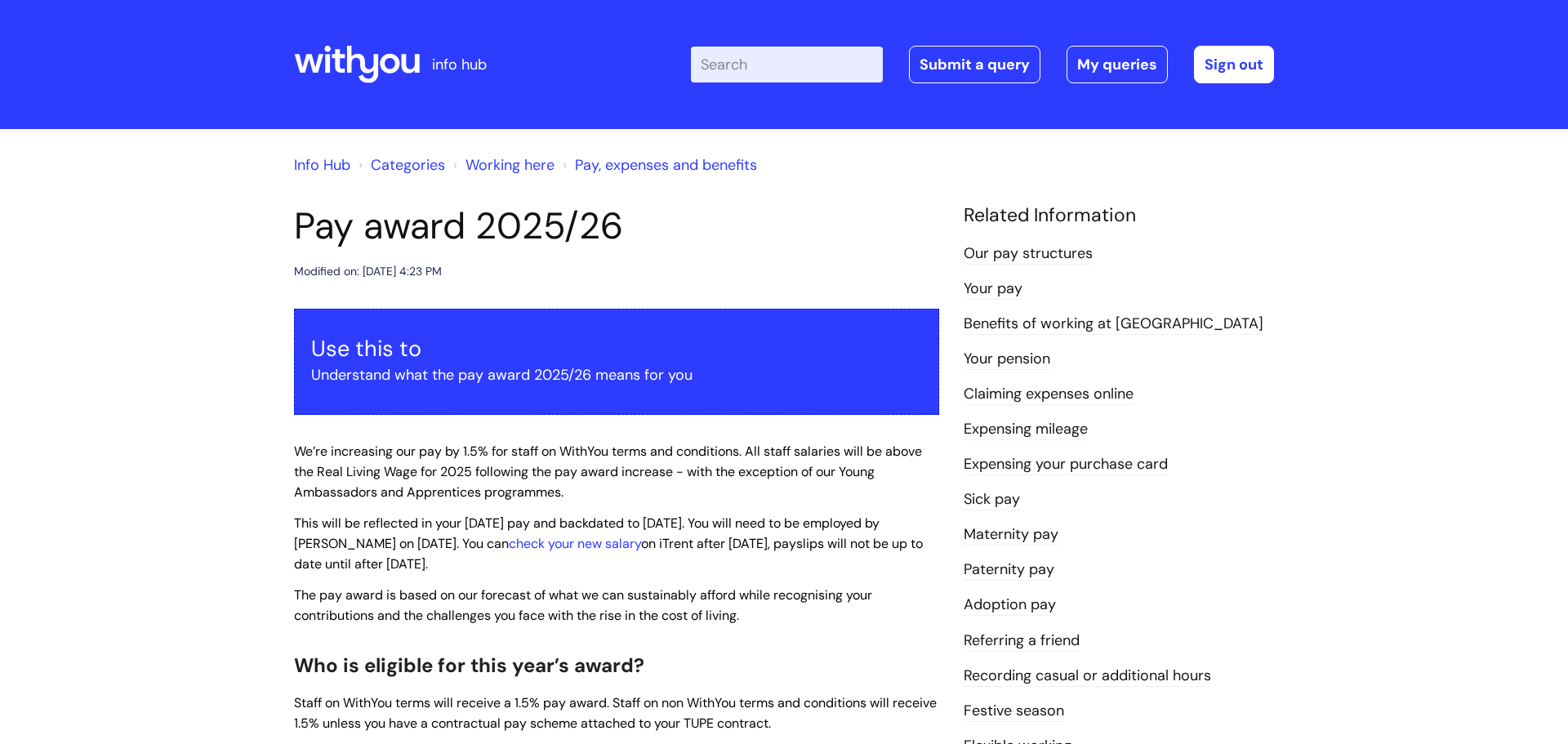
scroll to position [62, 0]
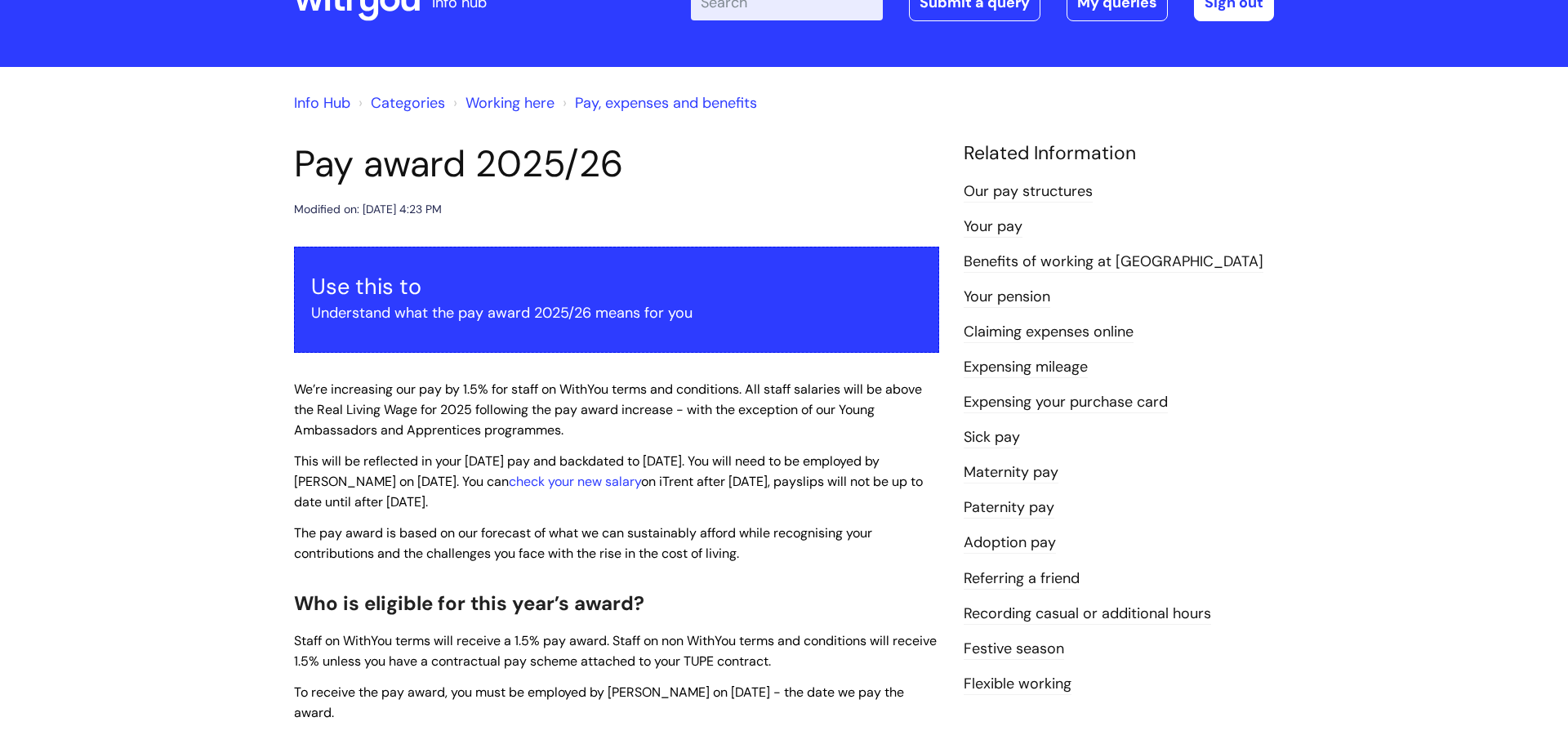
click at [1053, 373] on link "Expensing mileage" at bounding box center [1026, 368] width 124 height 21
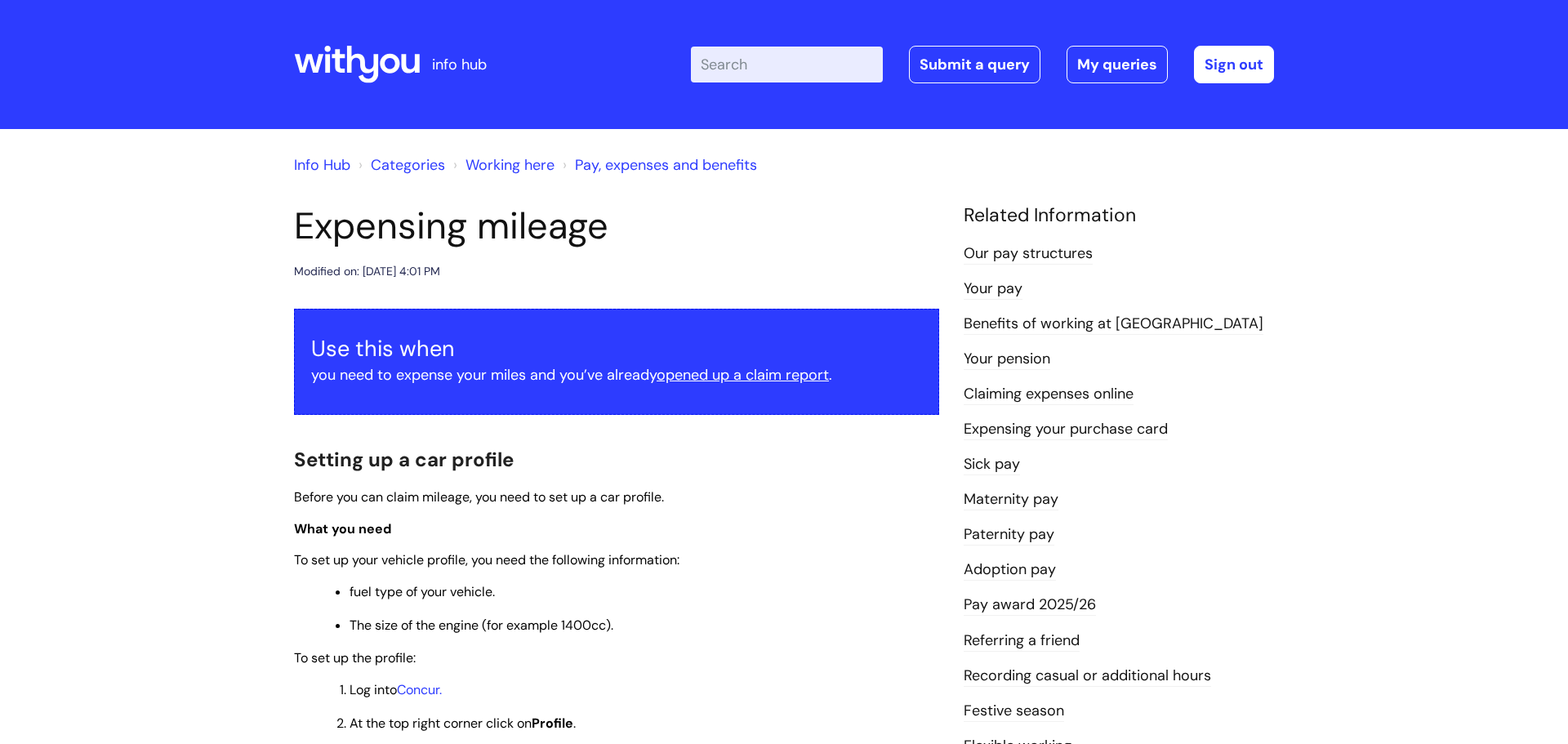
click at [1011, 364] on link "Your pension" at bounding box center [1006, 359] width 86 height 21
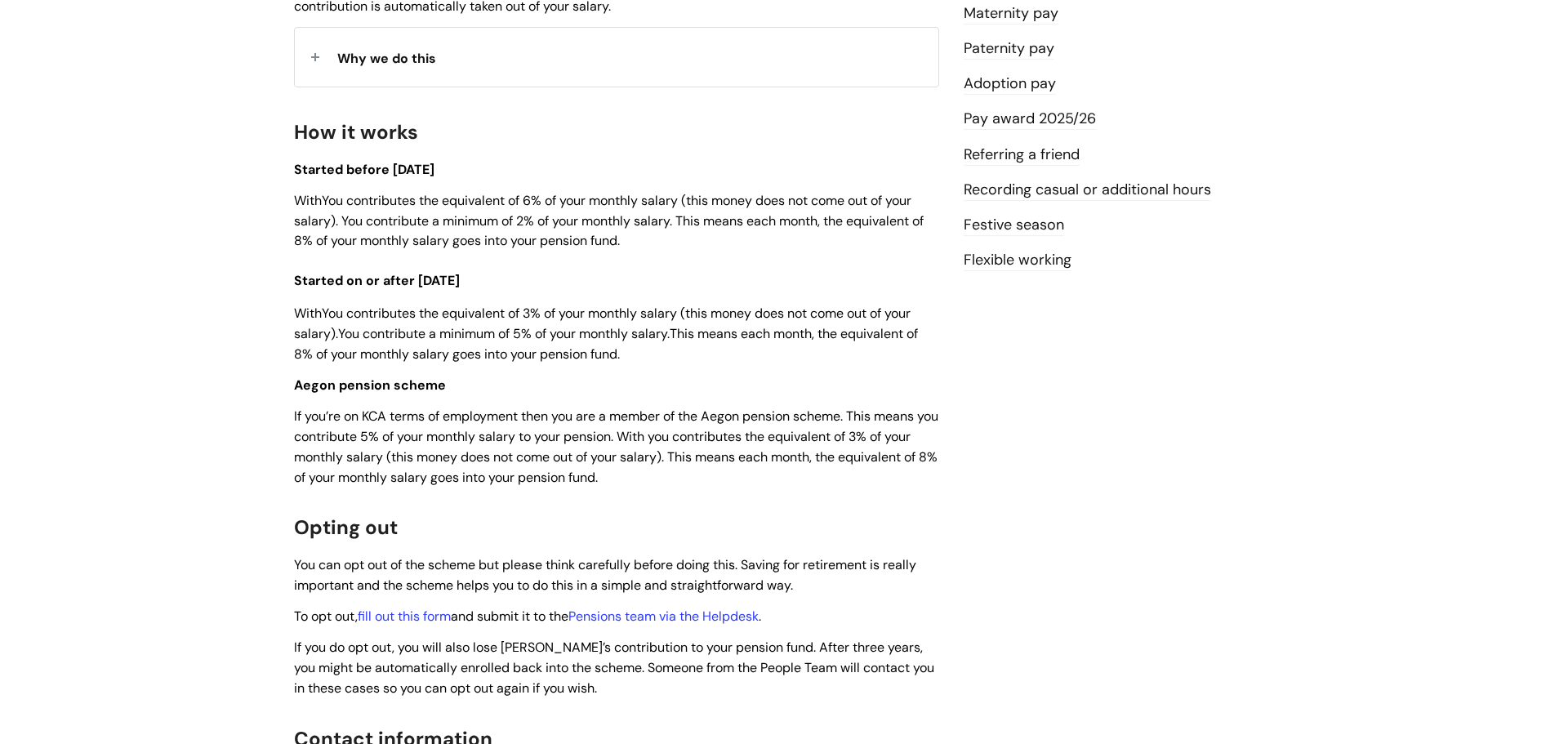
scroll to position [484, 0]
click at [1059, 231] on link "Festive season" at bounding box center [1014, 227] width 101 height 21
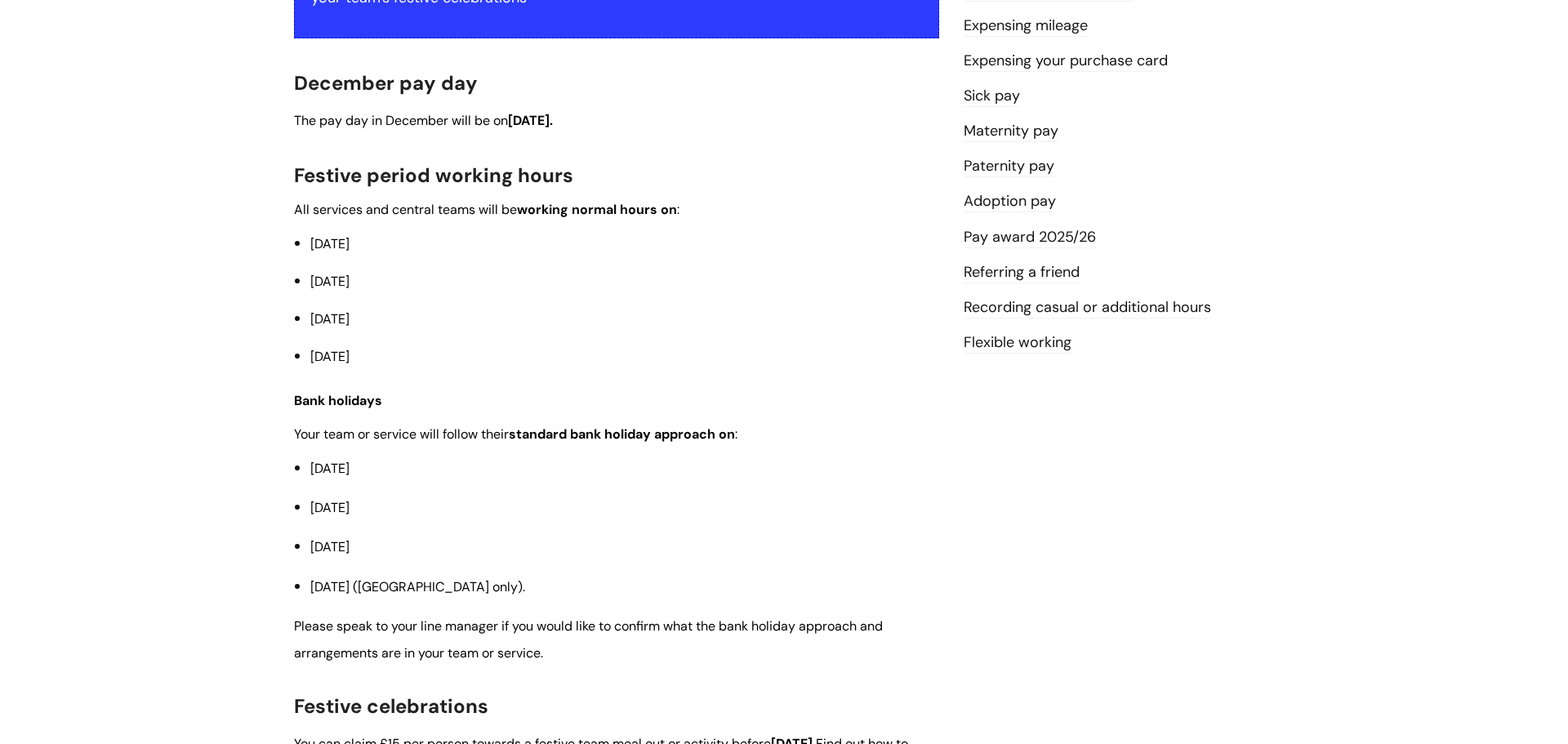
scroll to position [403, 0]
click at [1046, 345] on link "Flexible working" at bounding box center [1017, 343] width 108 height 21
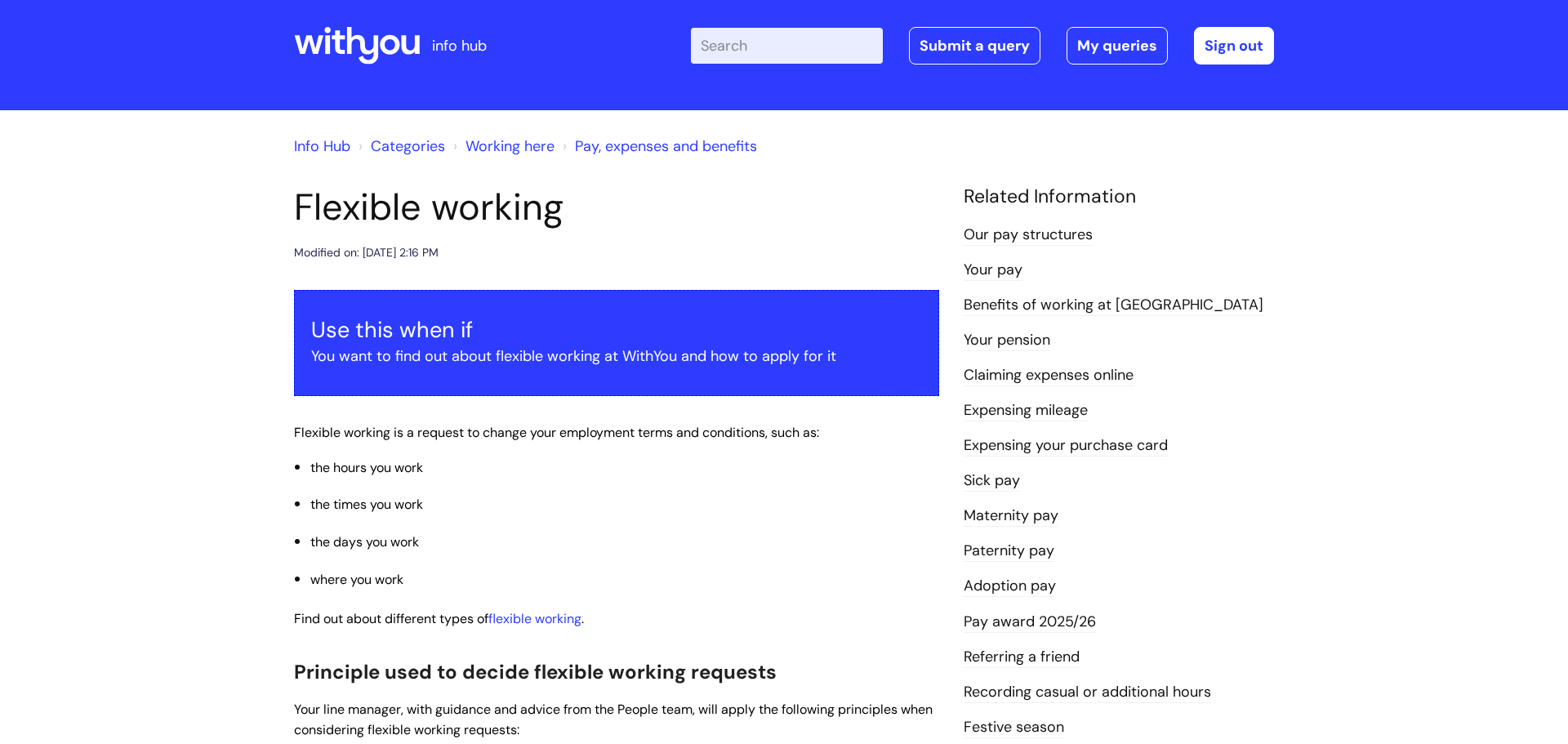
scroll to position [78, 0]
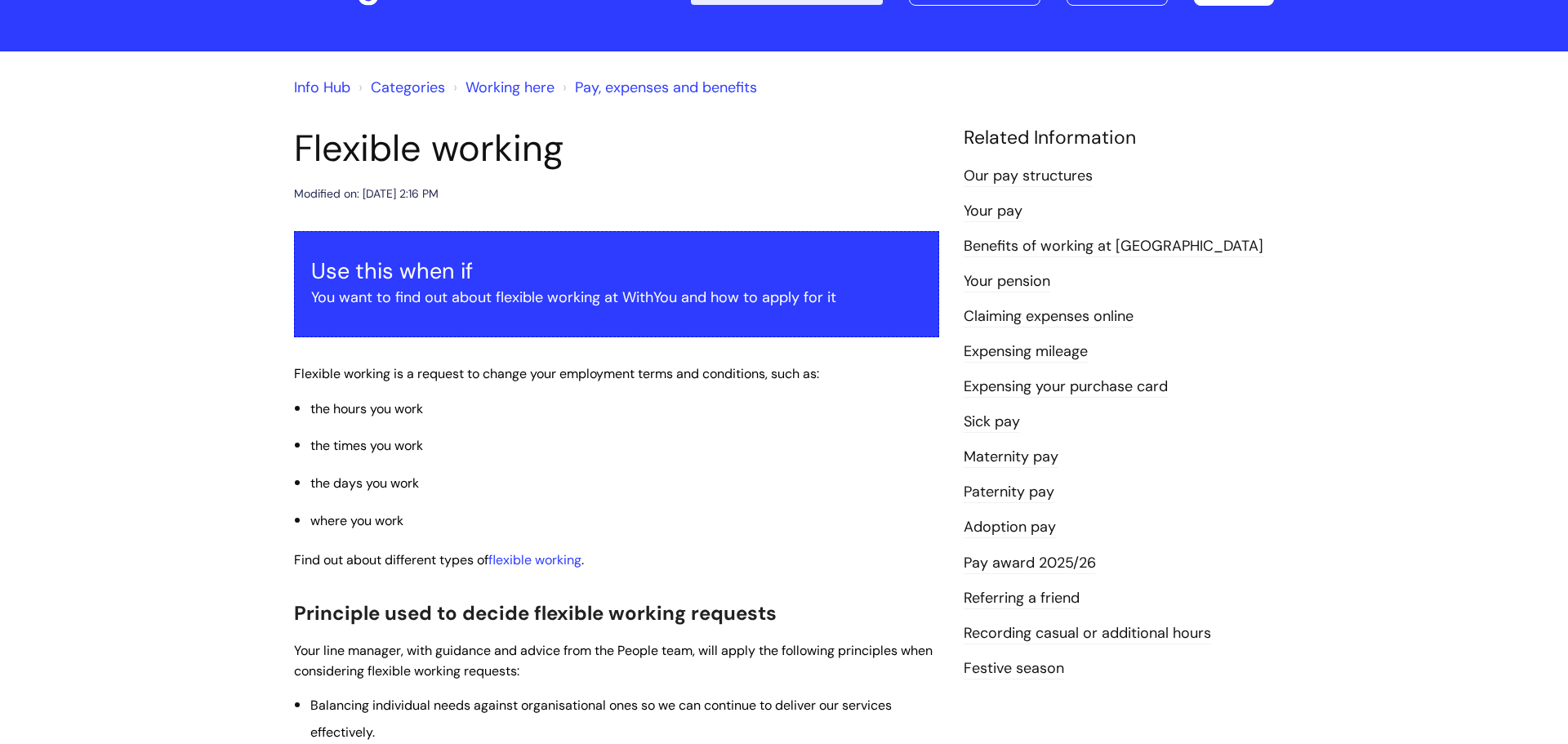
click at [1061, 570] on link "Pay award 2025/26" at bounding box center [1029, 564] width 132 height 21
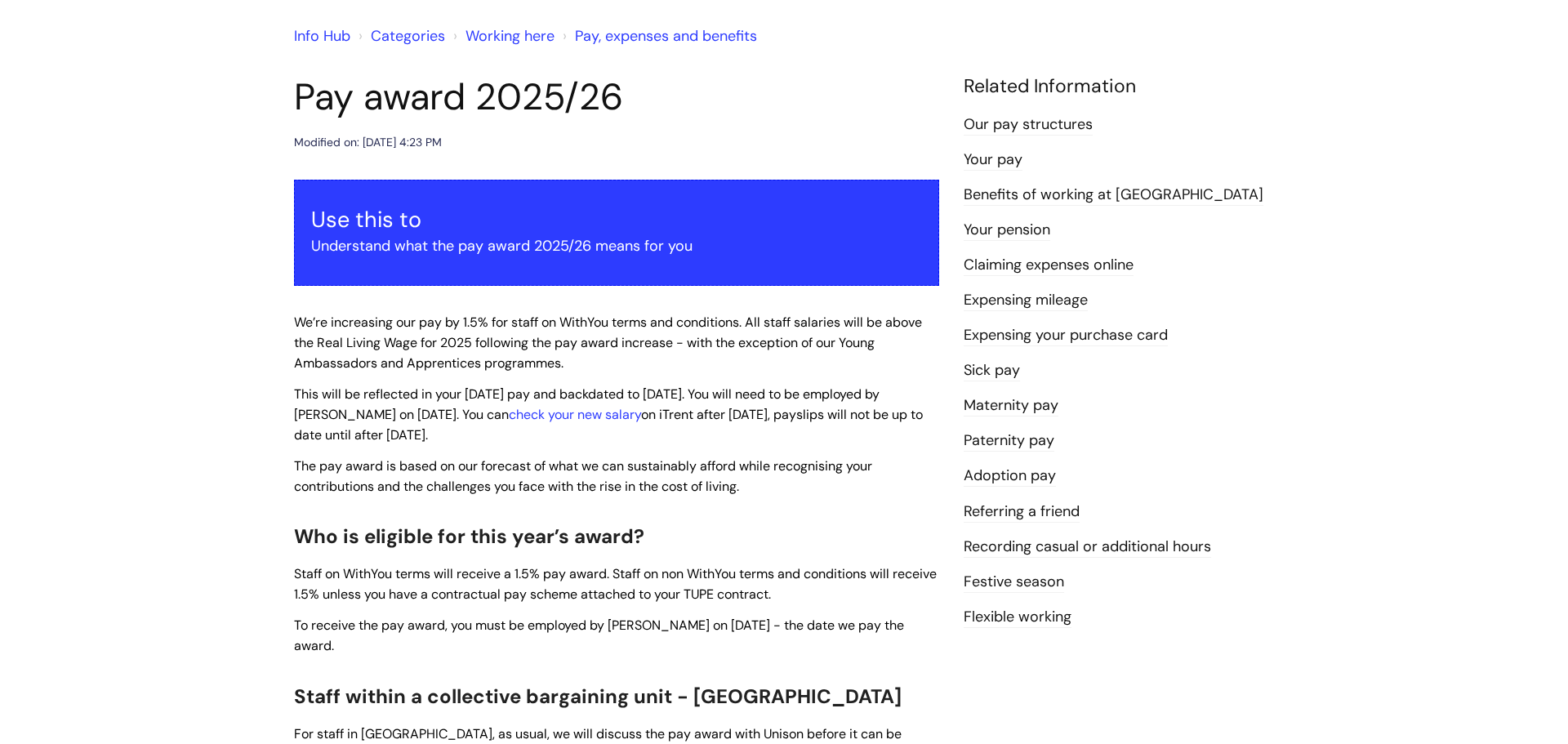
scroll to position [124, 0]
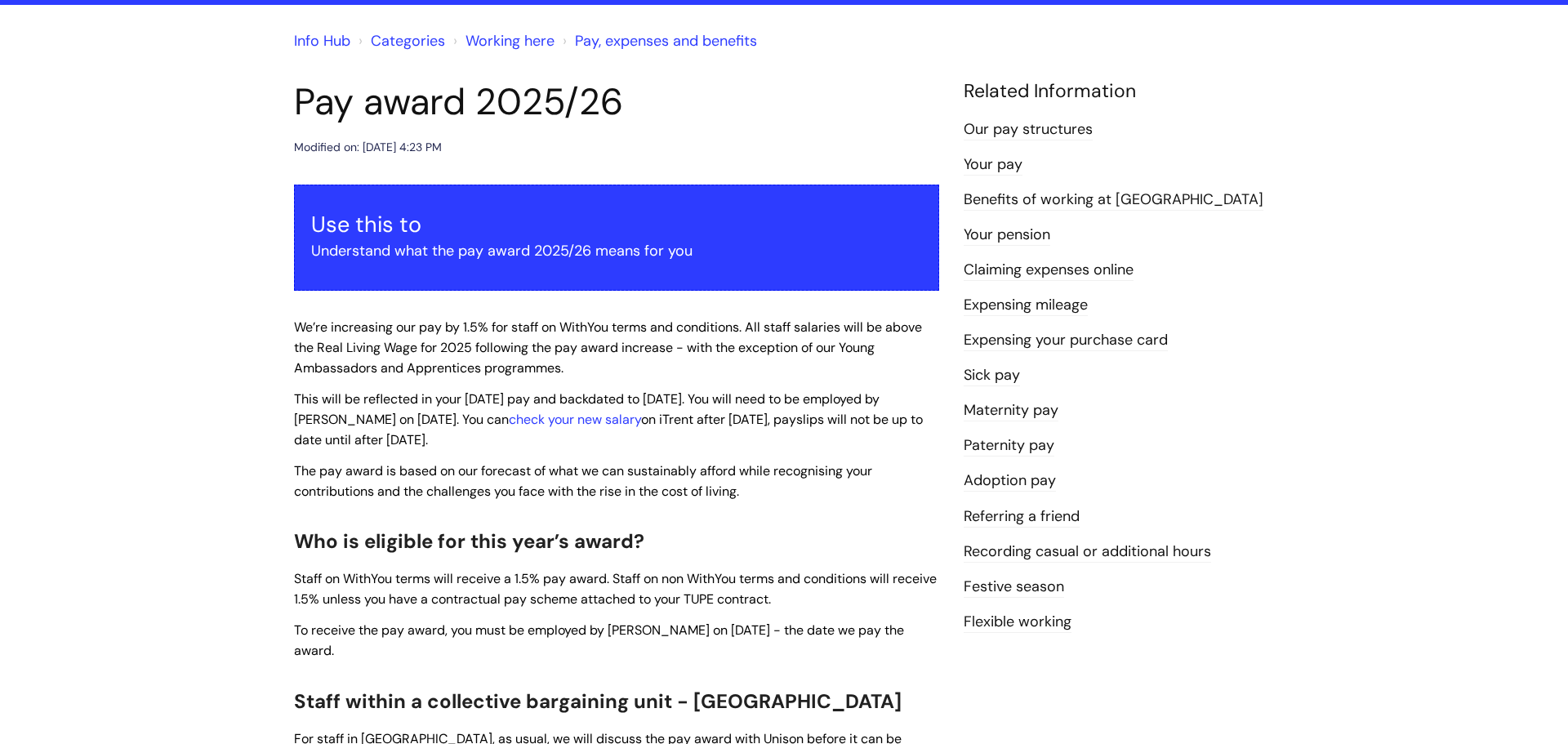
click at [1001, 127] on link "Our pay structures" at bounding box center [1028, 130] width 129 height 21
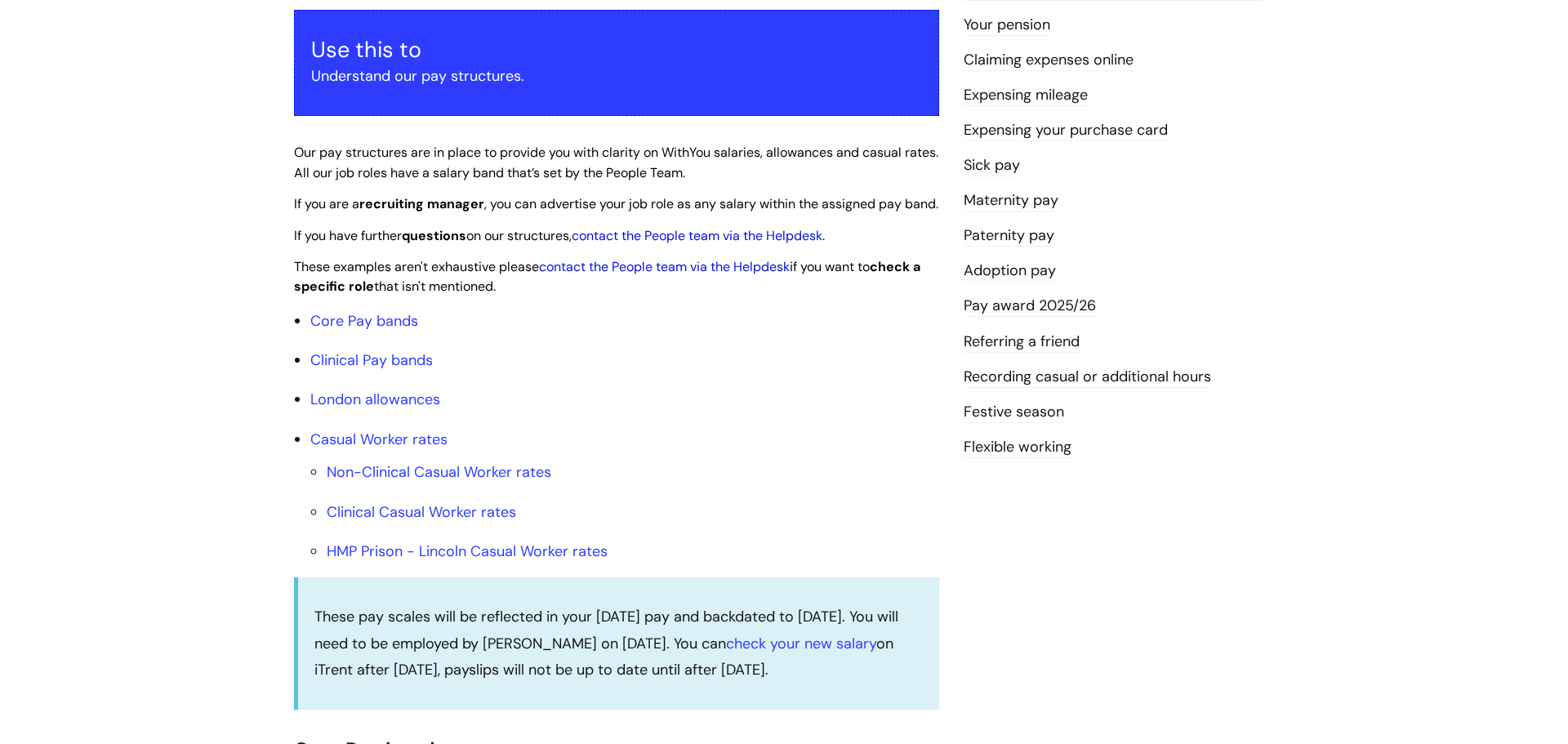
scroll to position [302, 0]
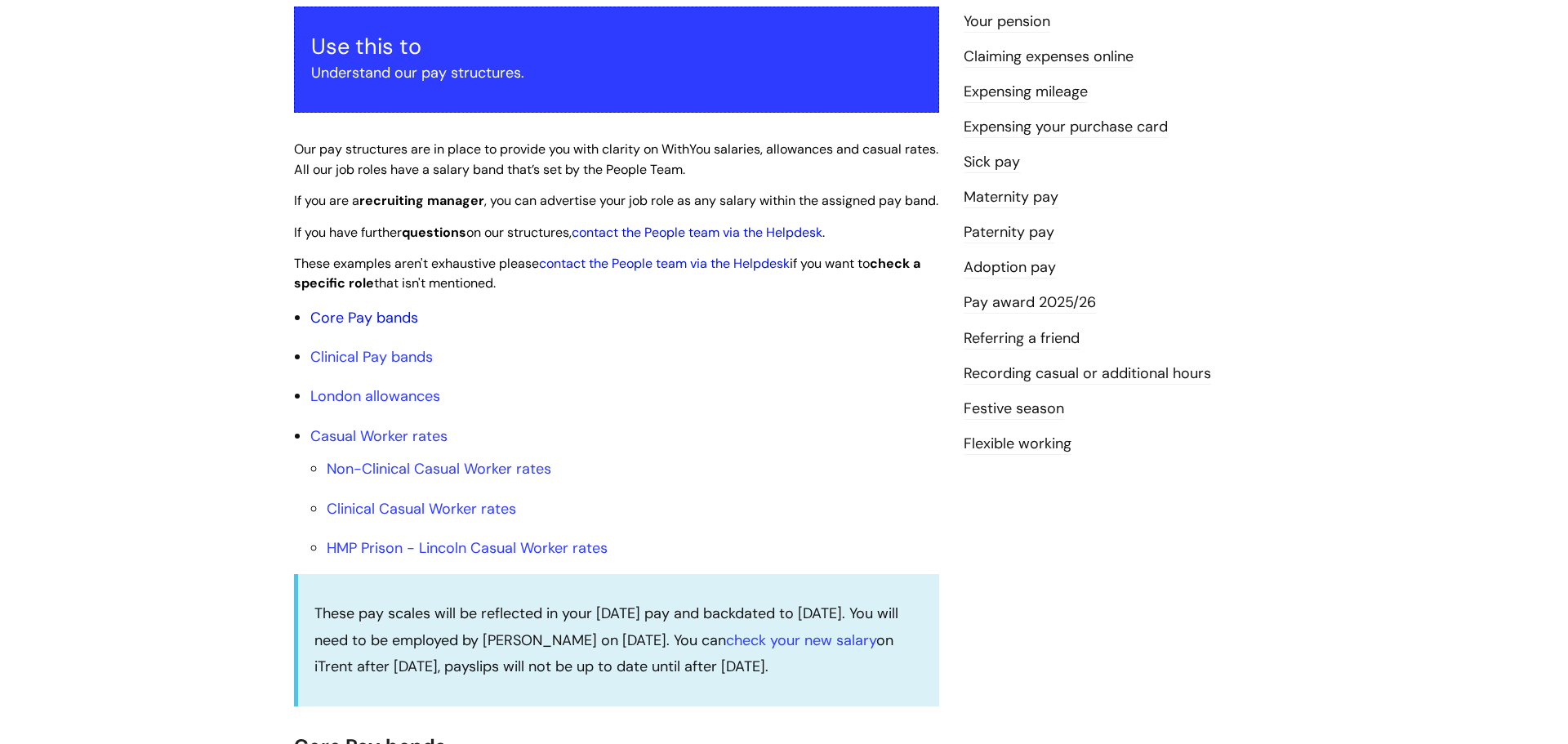
click at [397, 327] on link "Core Pay bands" at bounding box center [364, 317] width 108 height 19
click at [345, 327] on link "Core Pay bands" at bounding box center [364, 317] width 108 height 19
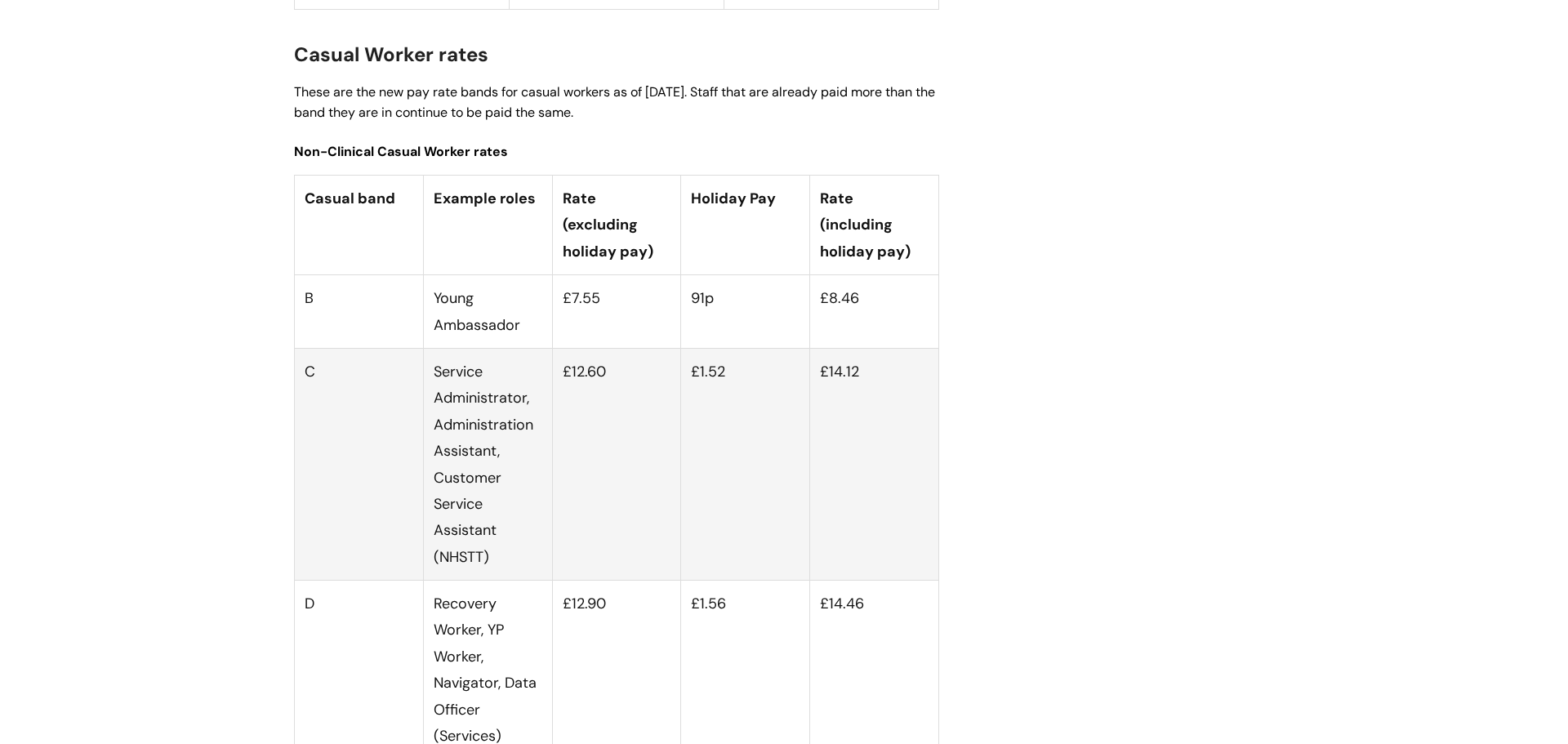
scroll to position [4363, 0]
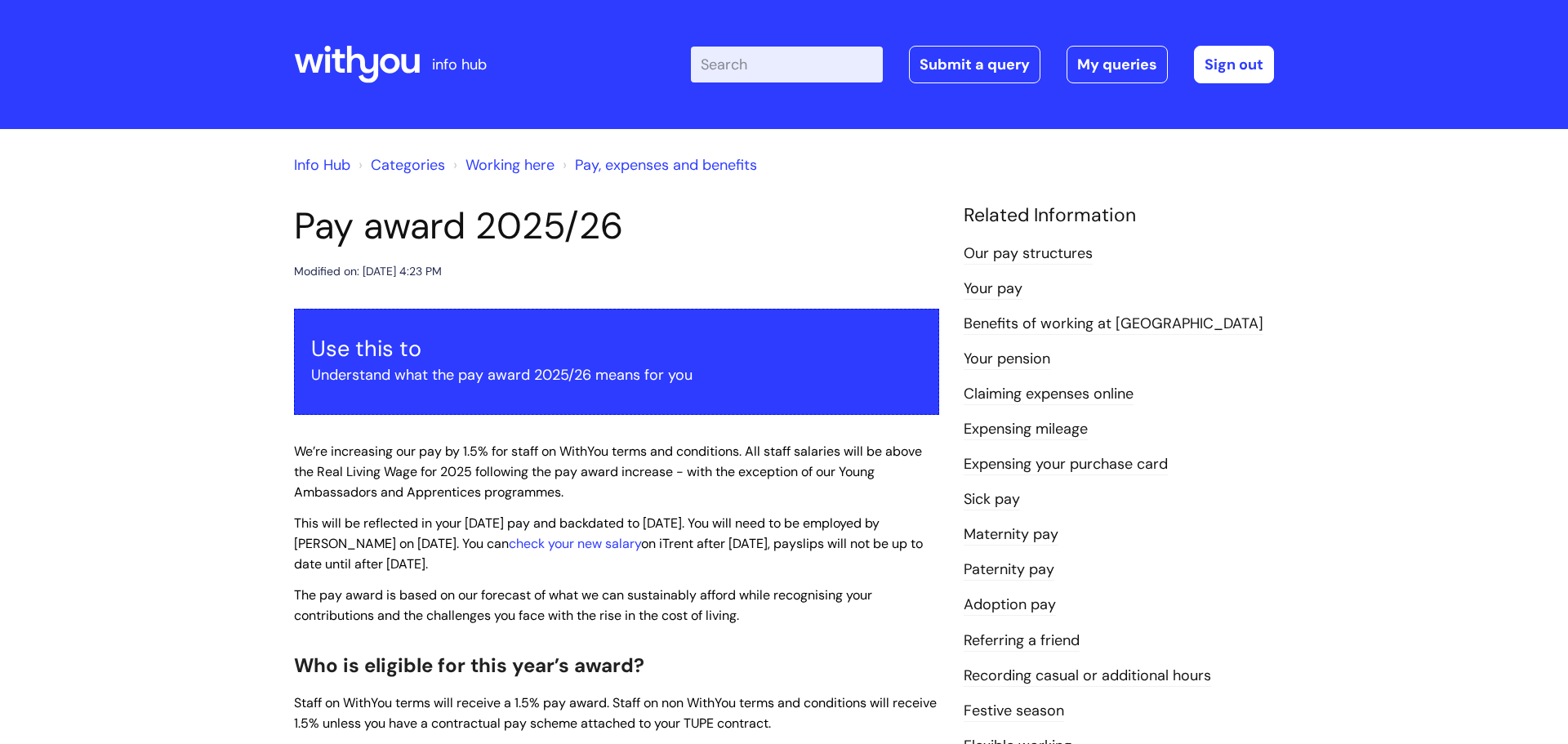
scroll to position [124, 0]
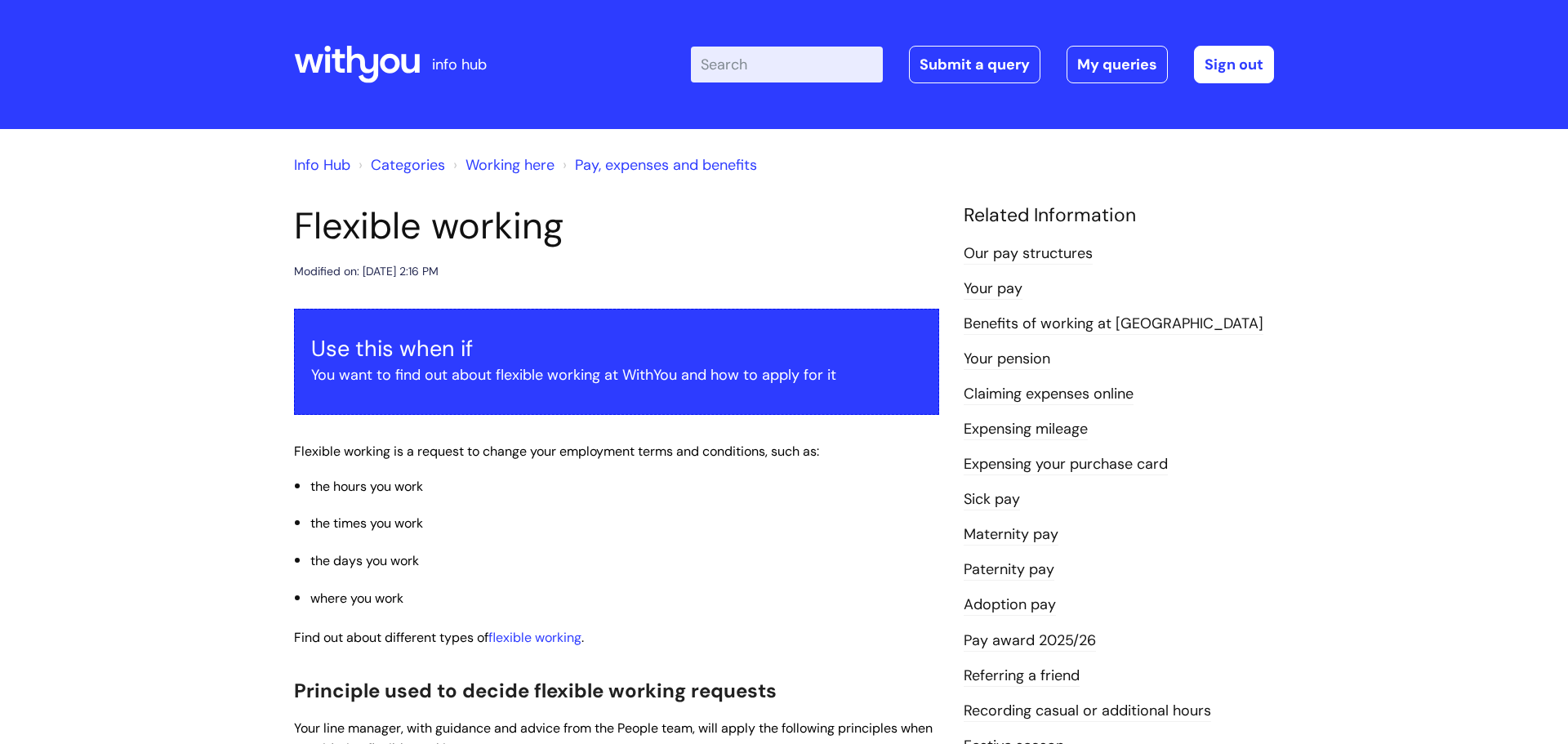
scroll to position [78, 0]
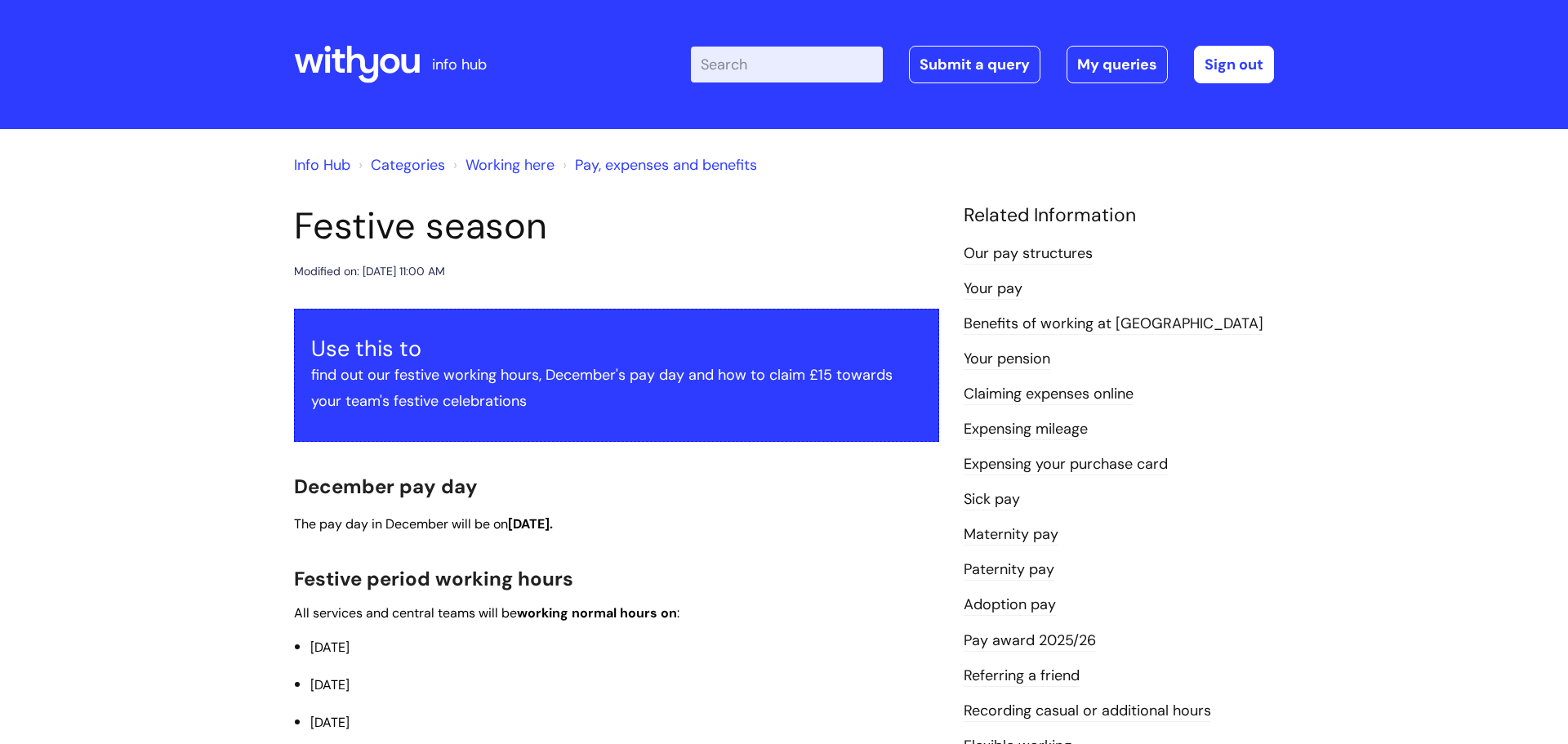
scroll to position [399, 0]
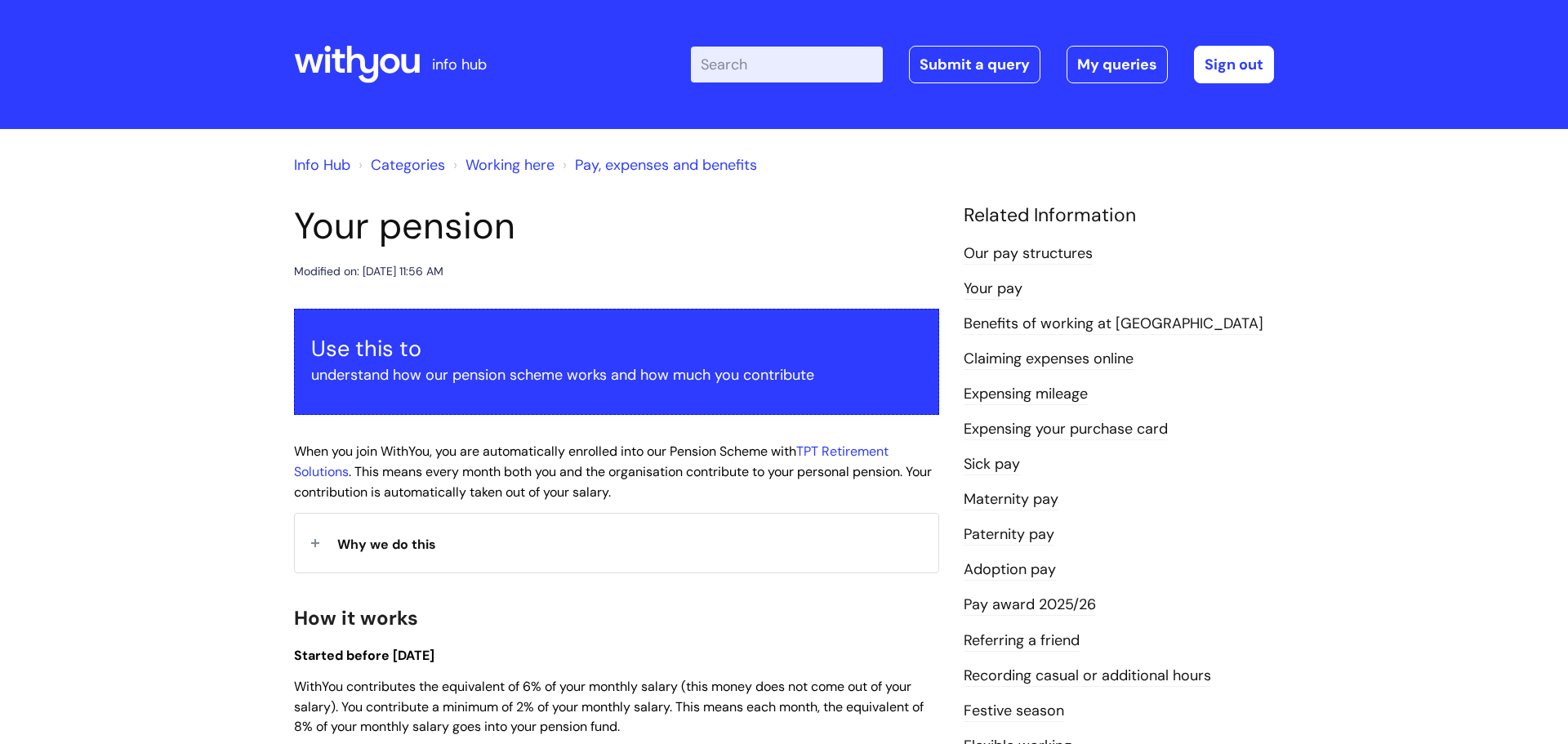
scroll to position [464, 0]
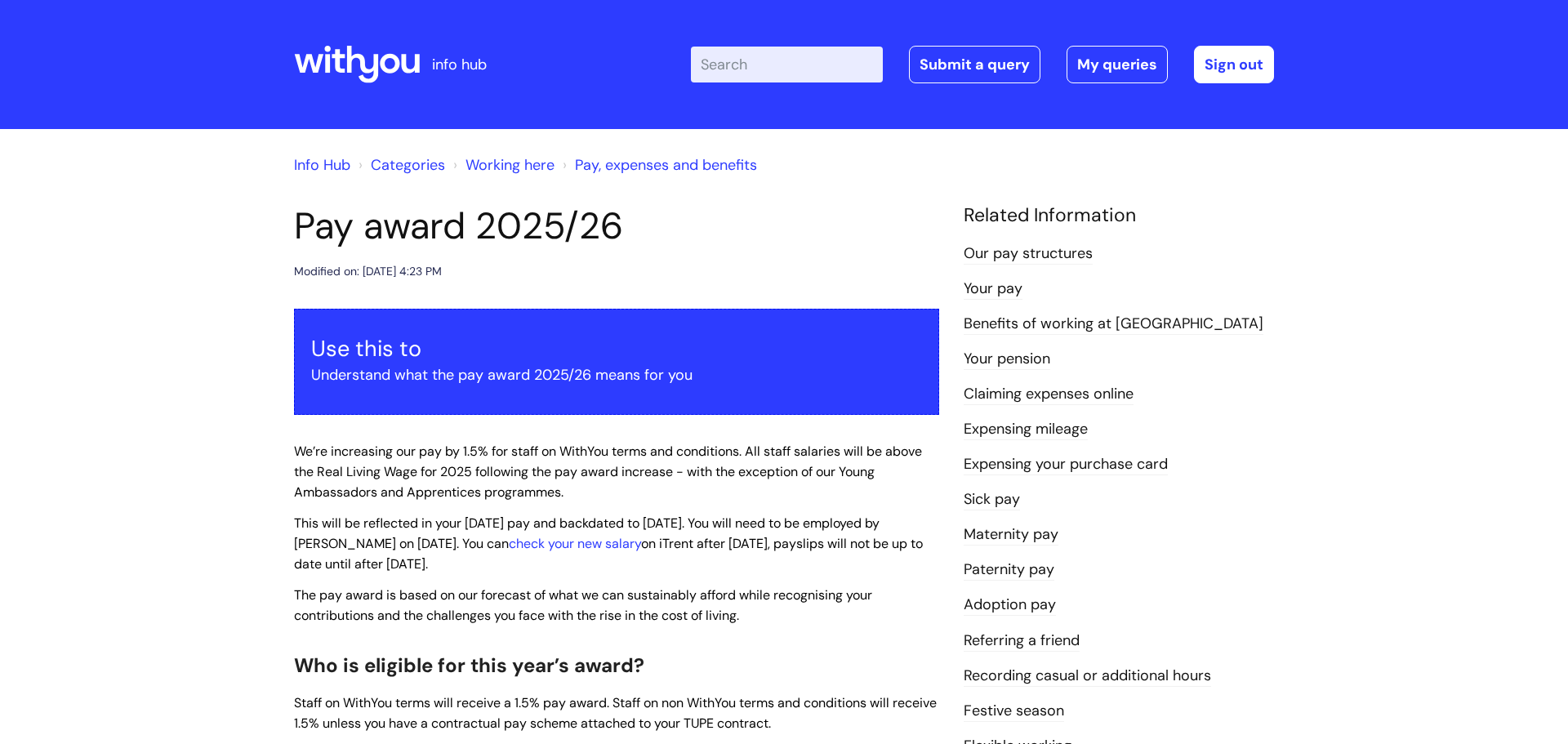
scroll to position [62, 0]
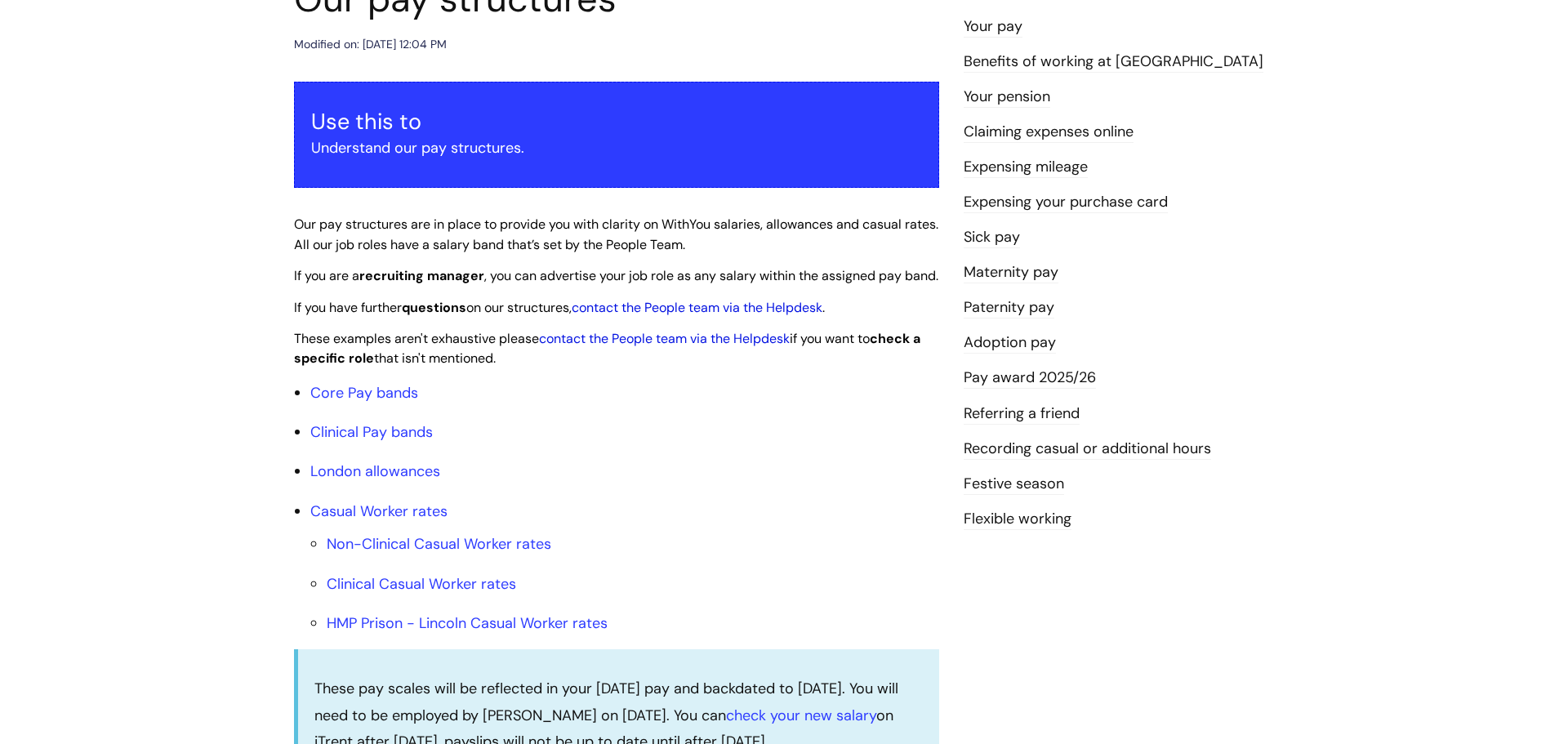
scroll to position [224, 0]
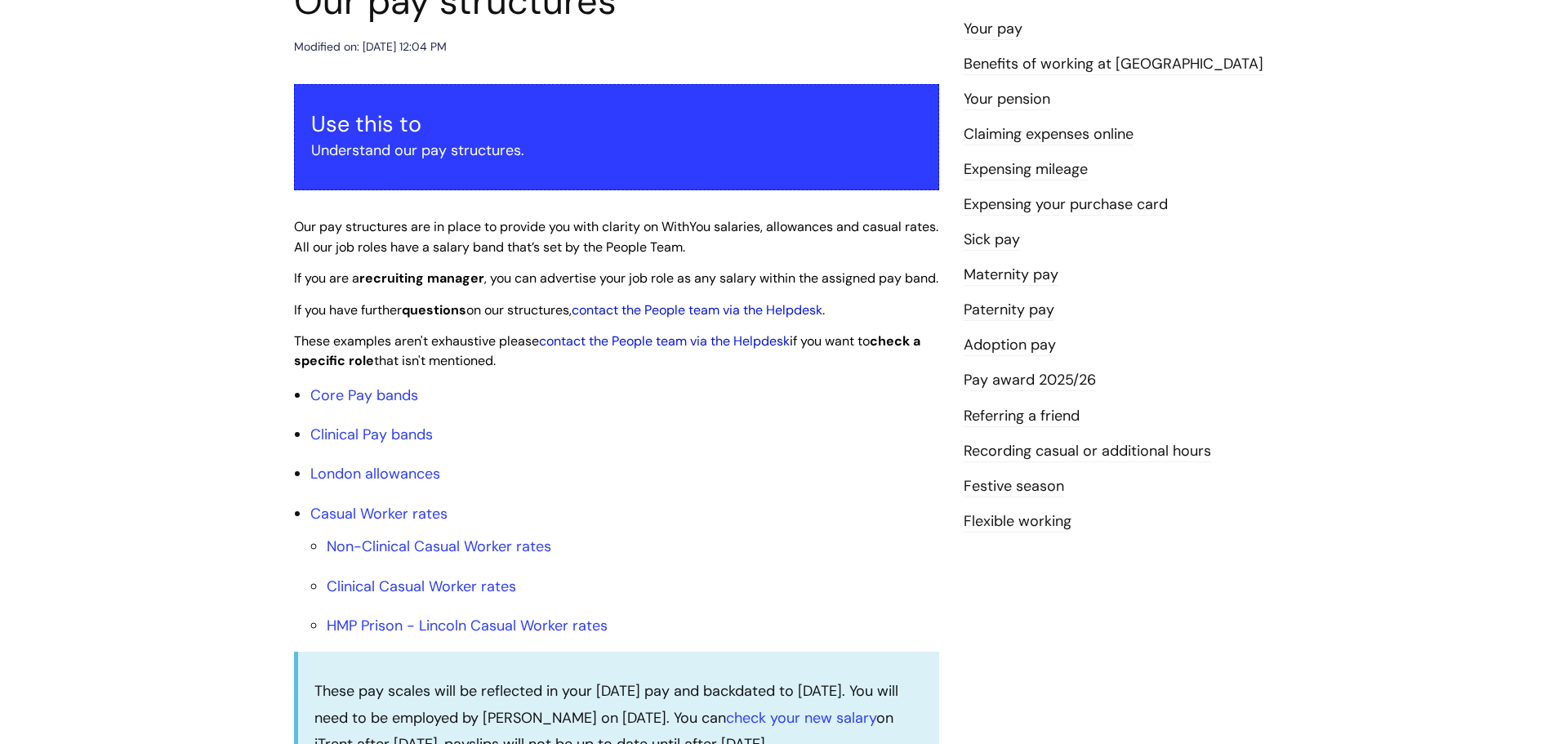
scroll to position [227, 0]
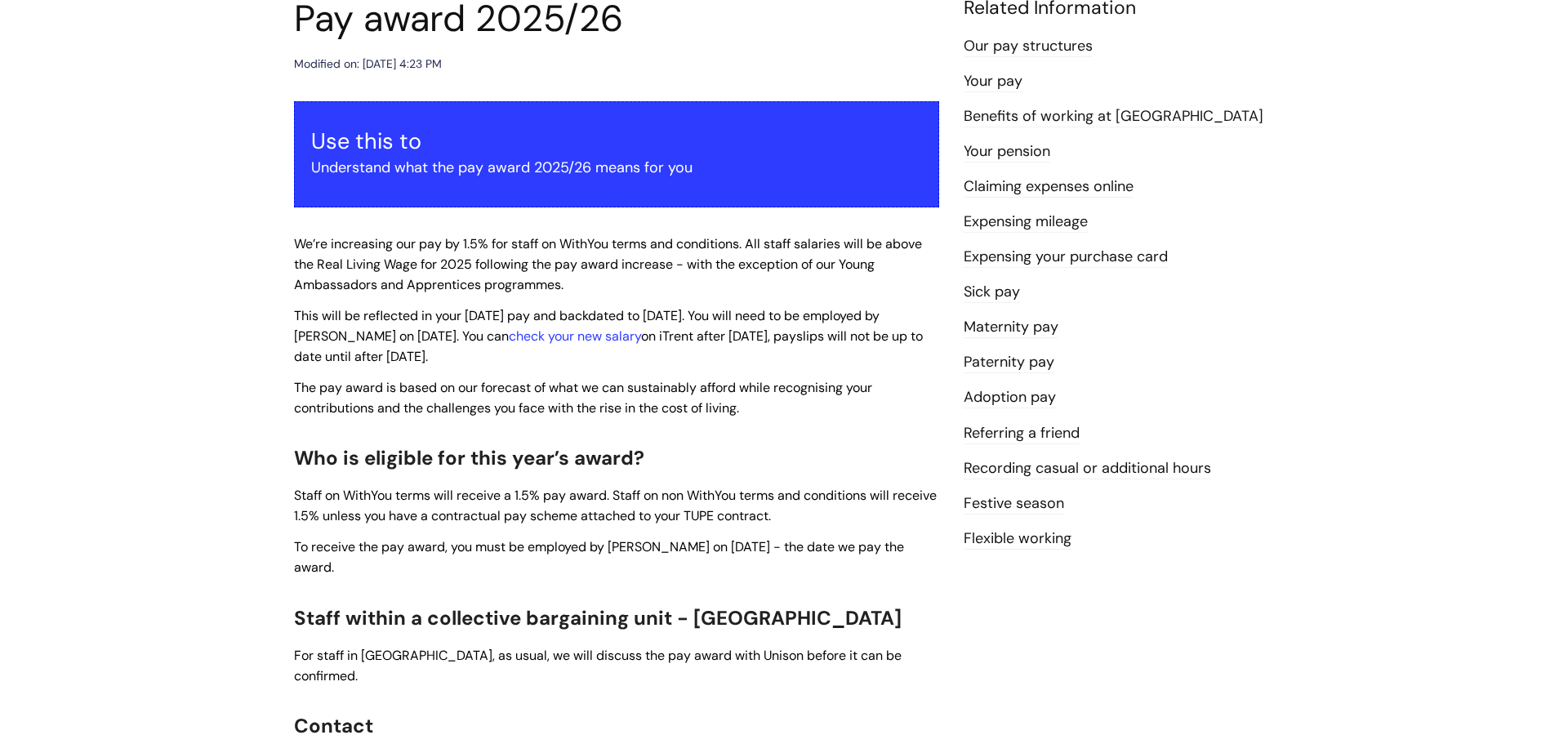
scroll to position [206, 0]
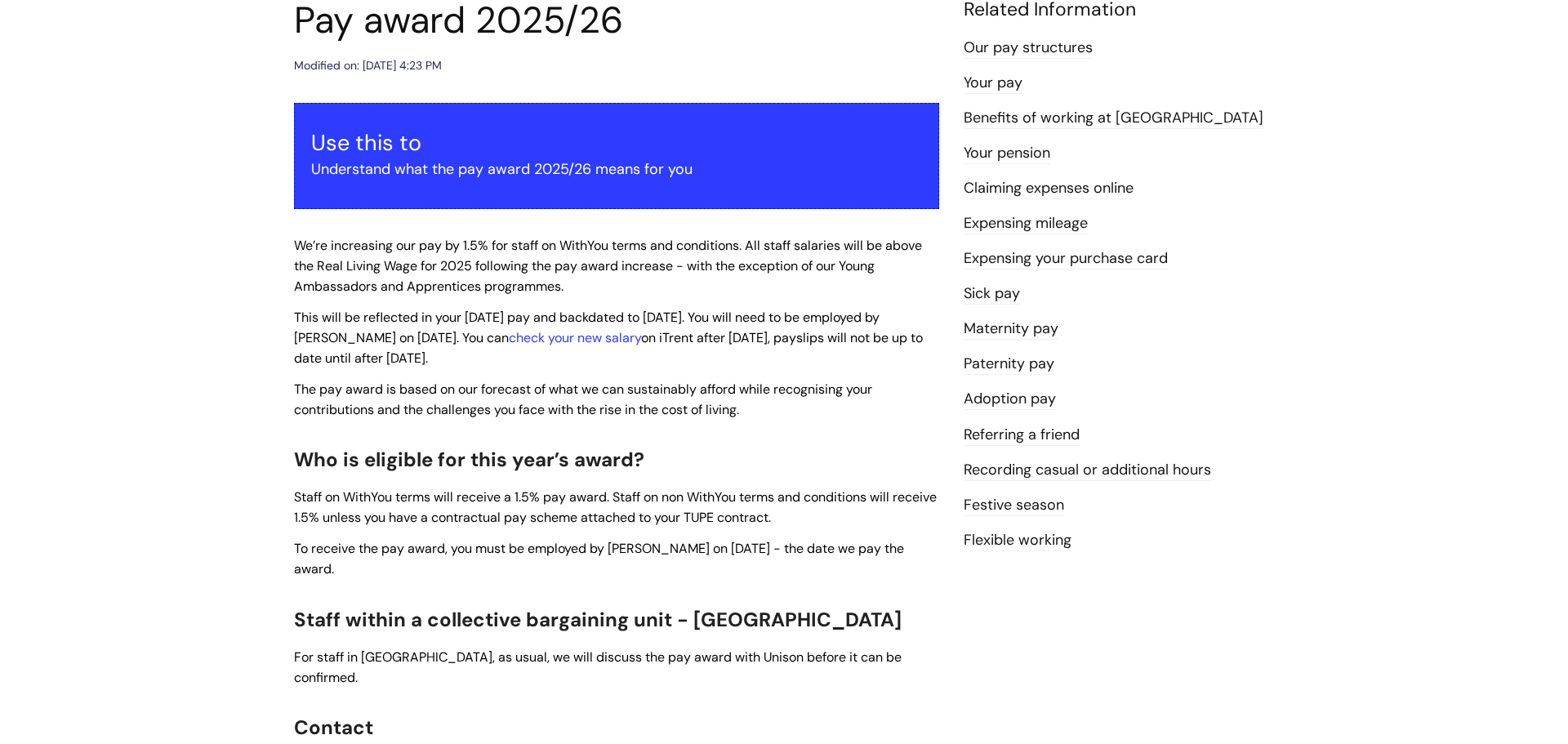
click at [1028, 265] on link "Expensing your purchase card" at bounding box center [1065, 259] width 204 height 21
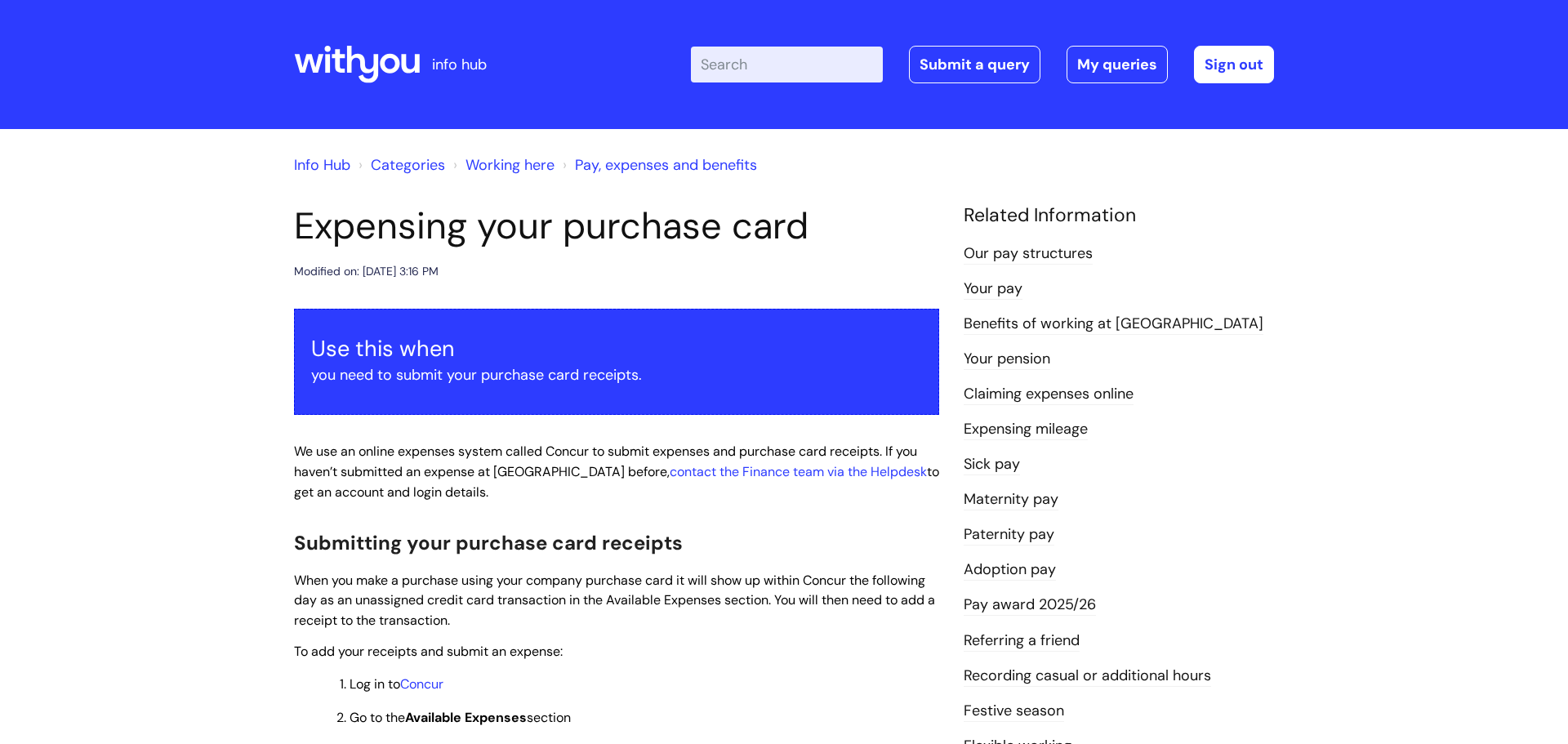
click at [531, 172] on link "Working here" at bounding box center [510, 165] width 89 height 19
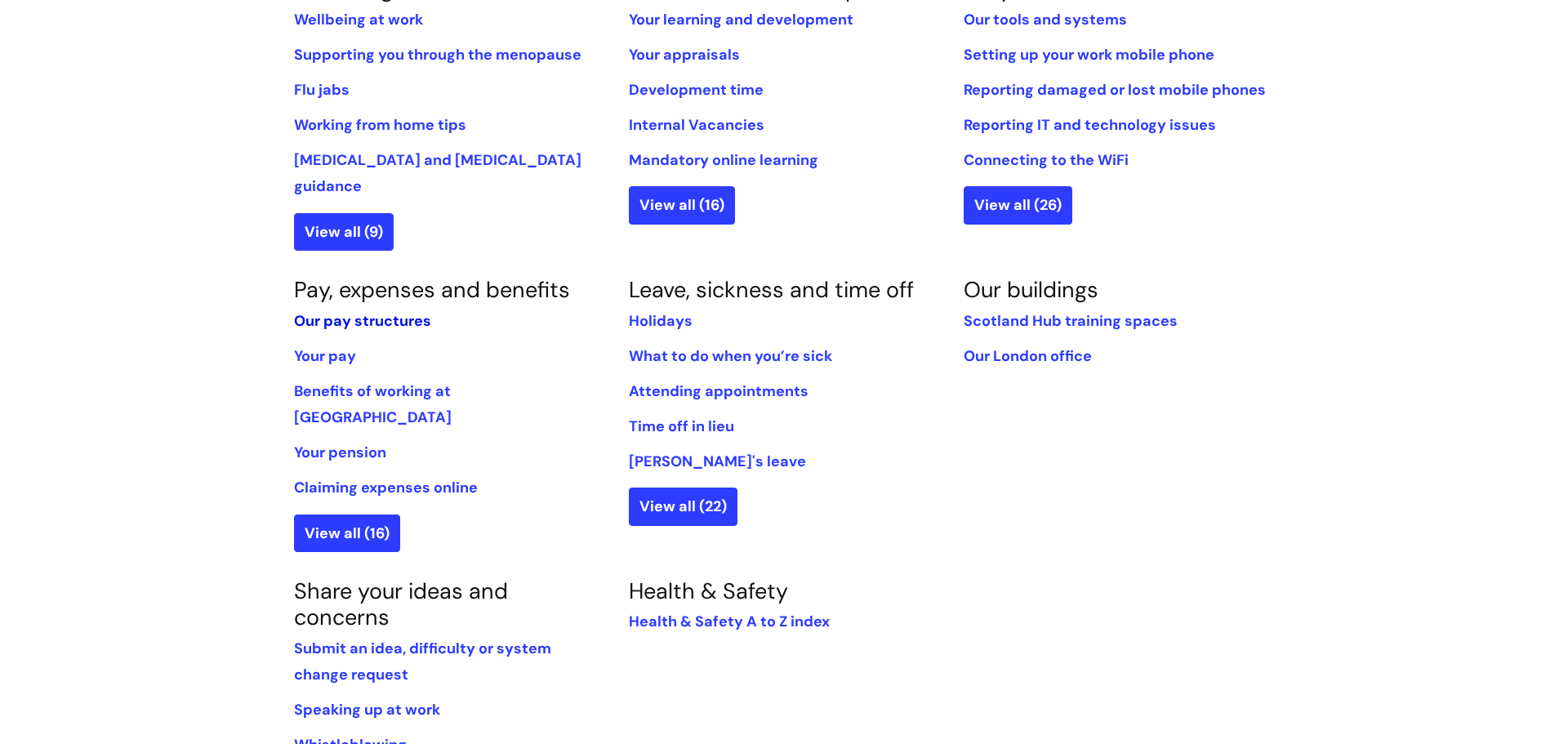
scroll to position [765, 0]
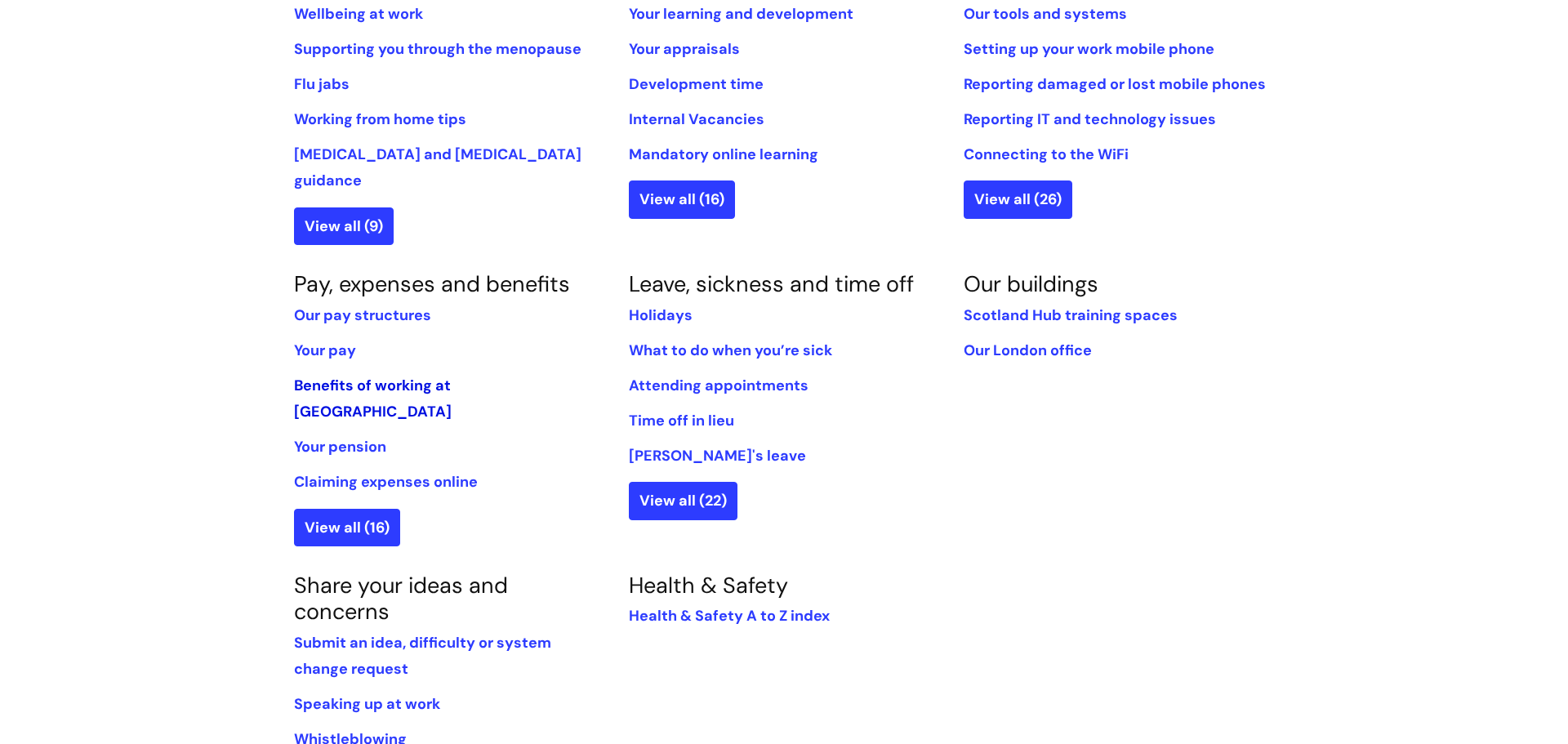
click at [405, 375] on link "Benefits of working at [GEOGRAPHIC_DATA]" at bounding box center [373, 398] width 157 height 46
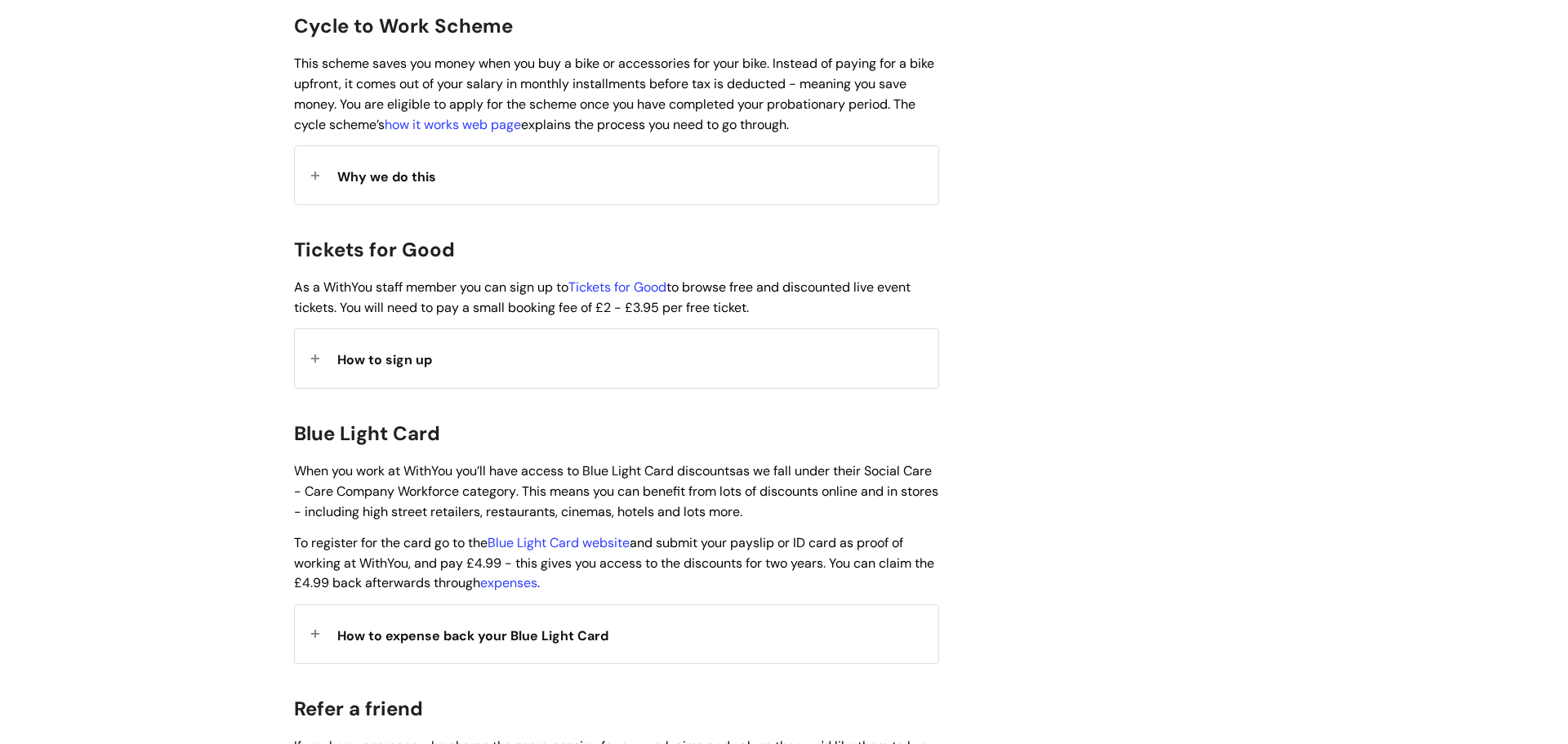
scroll to position [1393, 0]
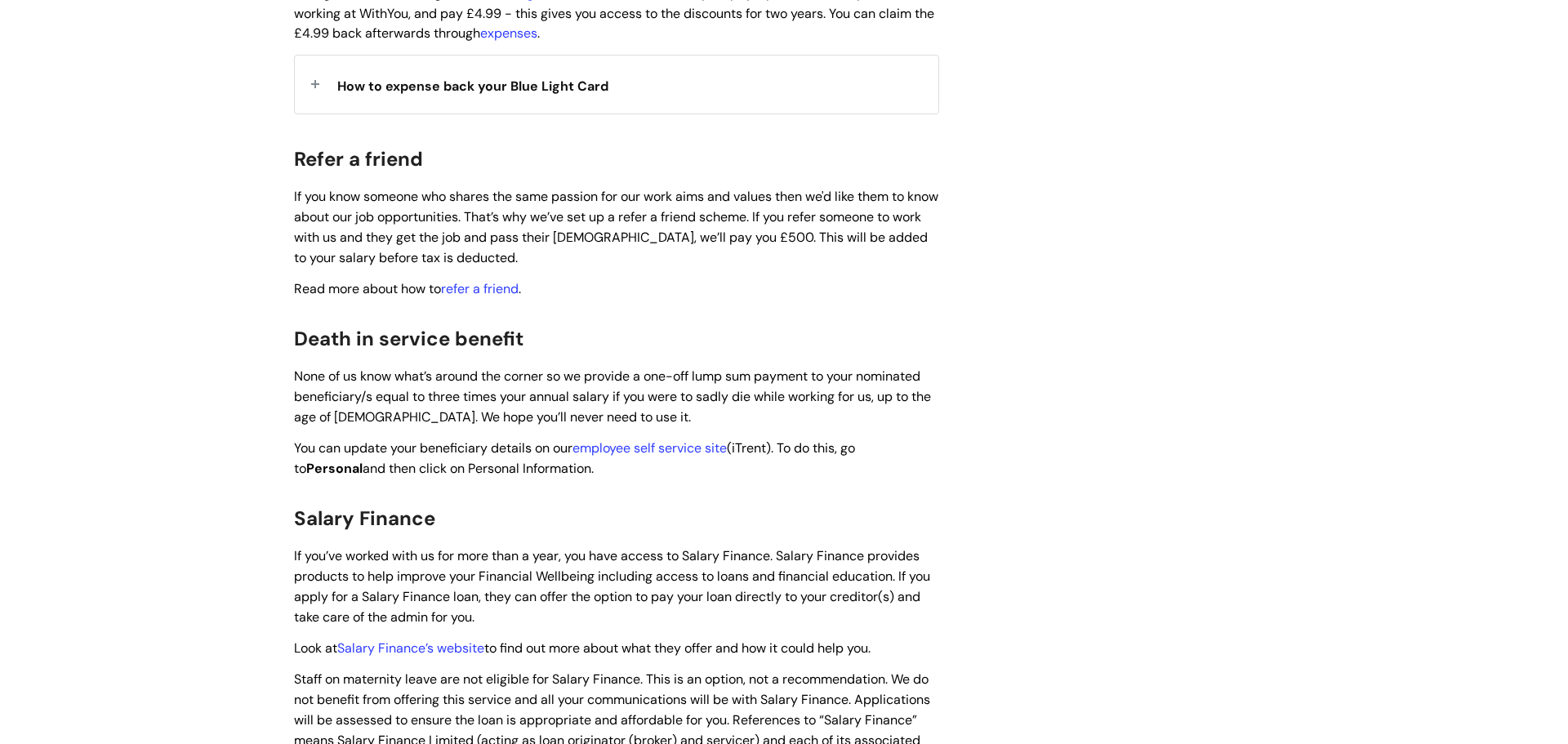
scroll to position [1943, 0]
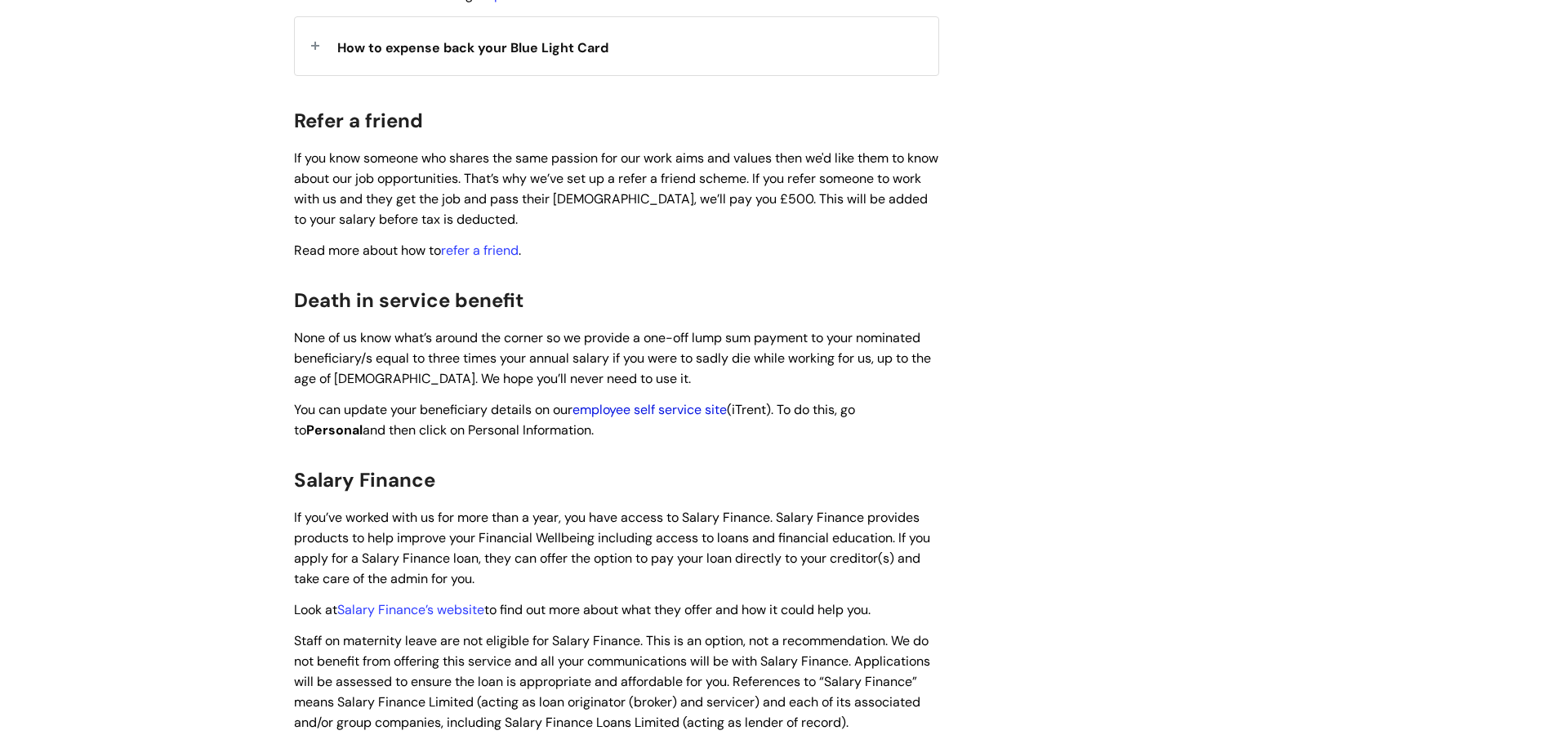
click at [693, 401] on link "employee self service site" at bounding box center [649, 409] width 154 height 17
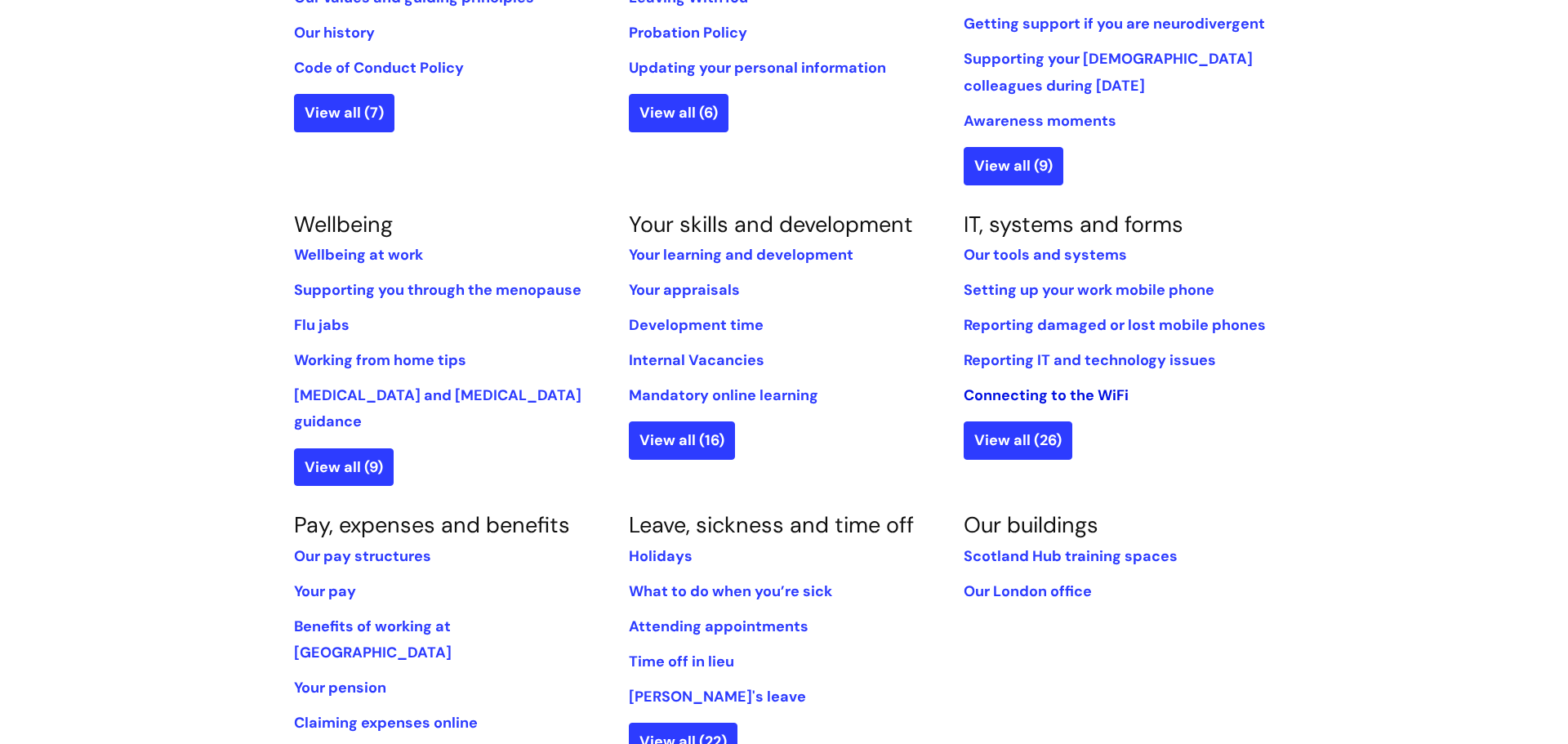
scroll to position [519, 0]
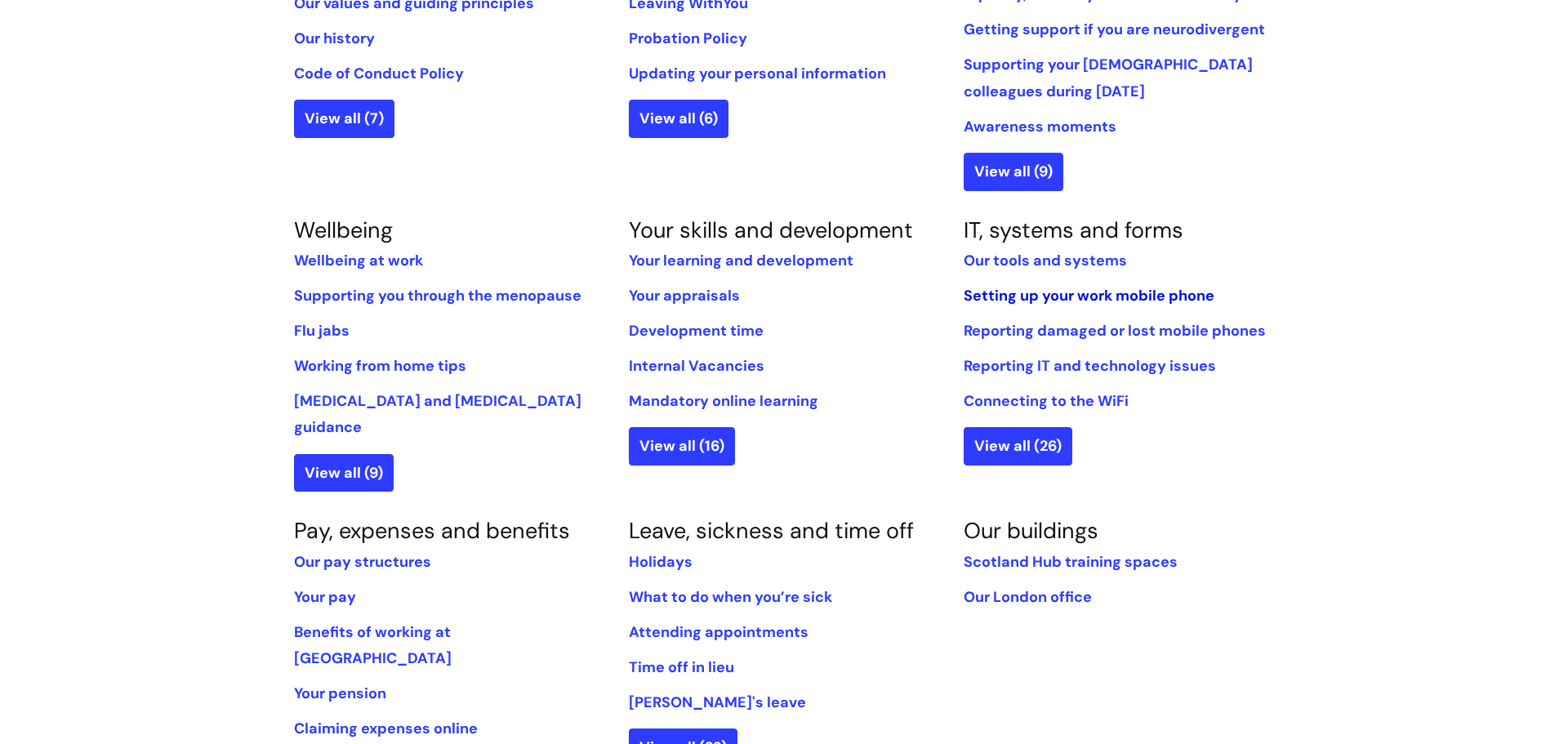
click at [1114, 294] on link "Setting up your work mobile phone" at bounding box center [1089, 296] width 250 height 19
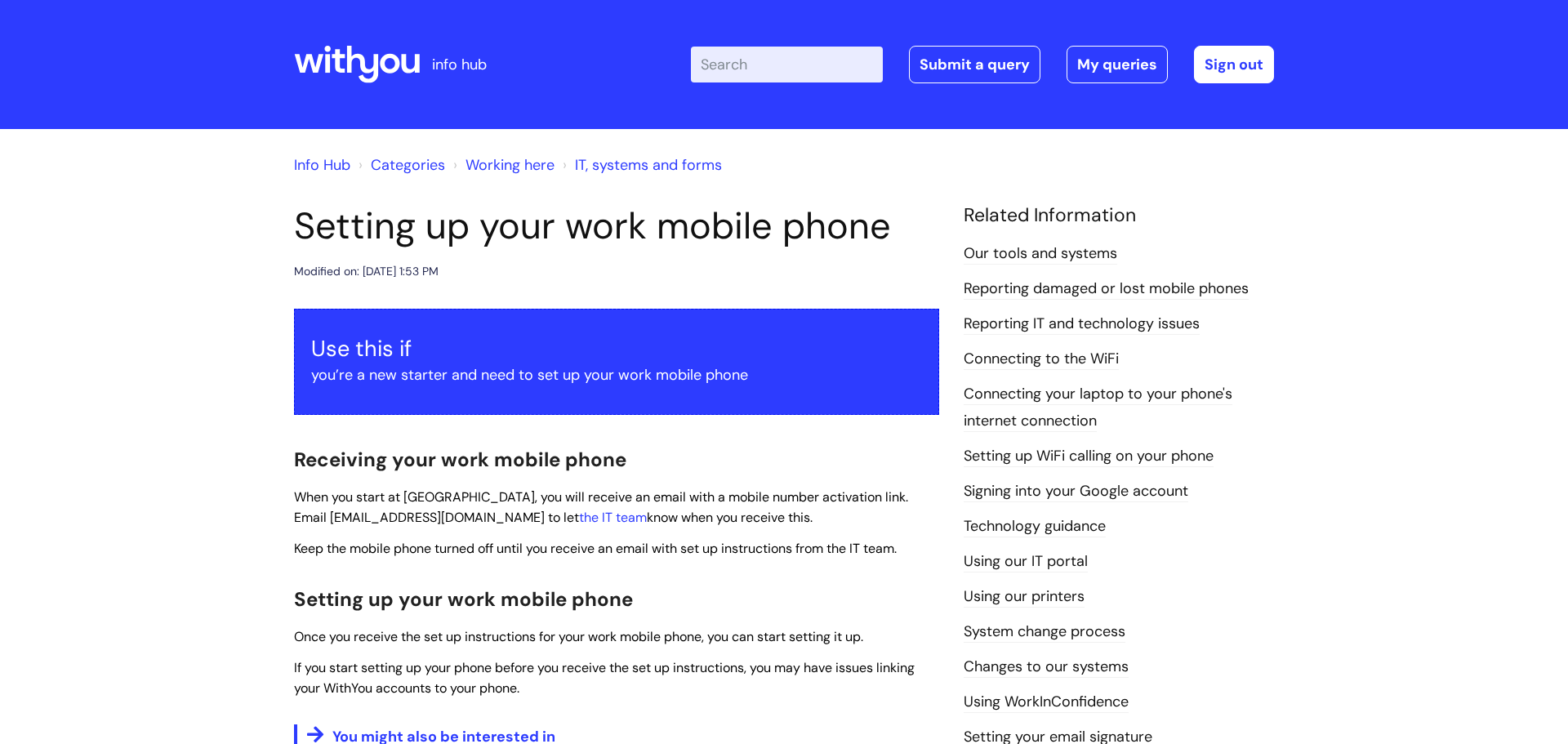
click at [1028, 360] on link "Connecting to the WiFi" at bounding box center [1041, 359] width 155 height 21
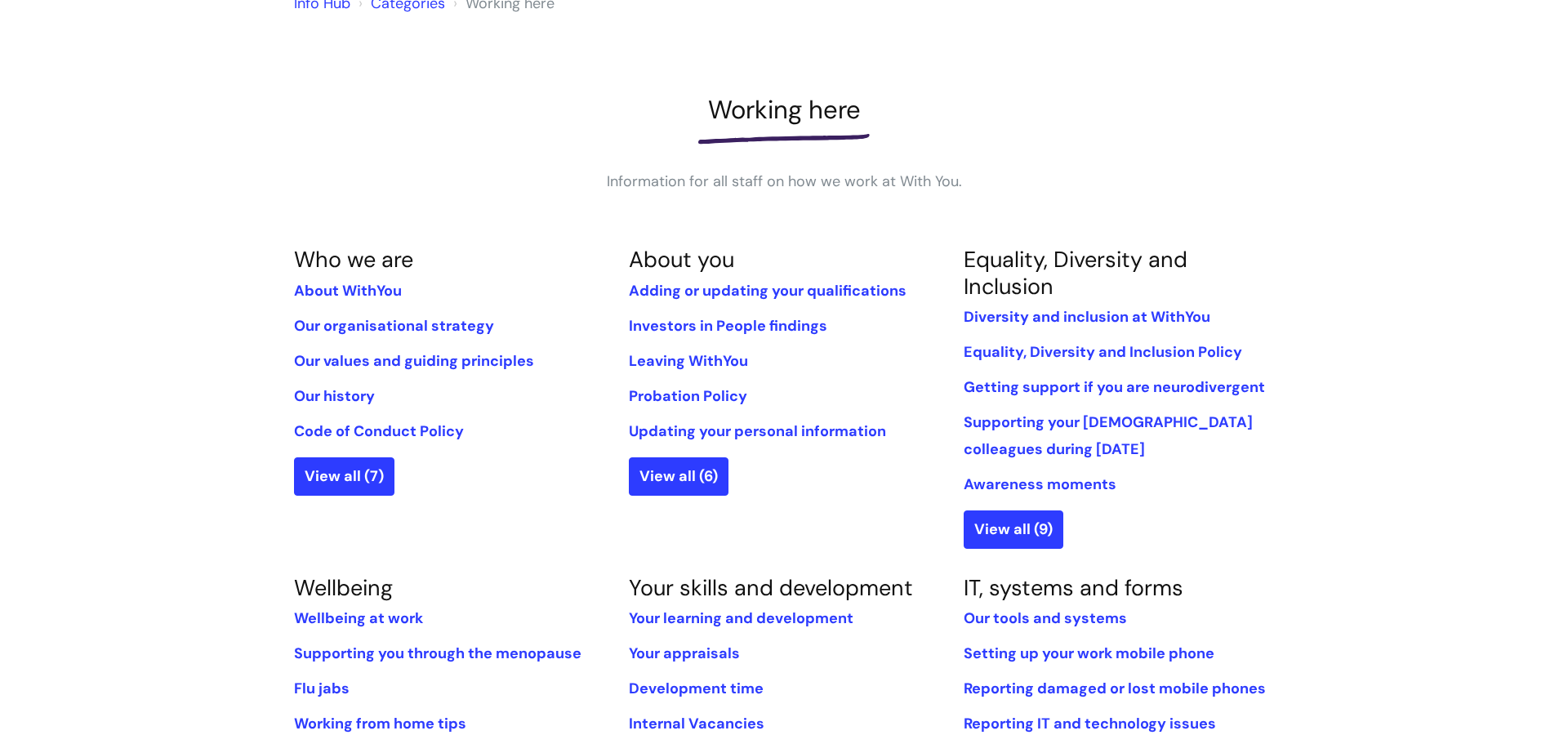
scroll to position [160, 0]
click at [705, 366] on link "Leaving WithYou" at bounding box center [688, 363] width 119 height 19
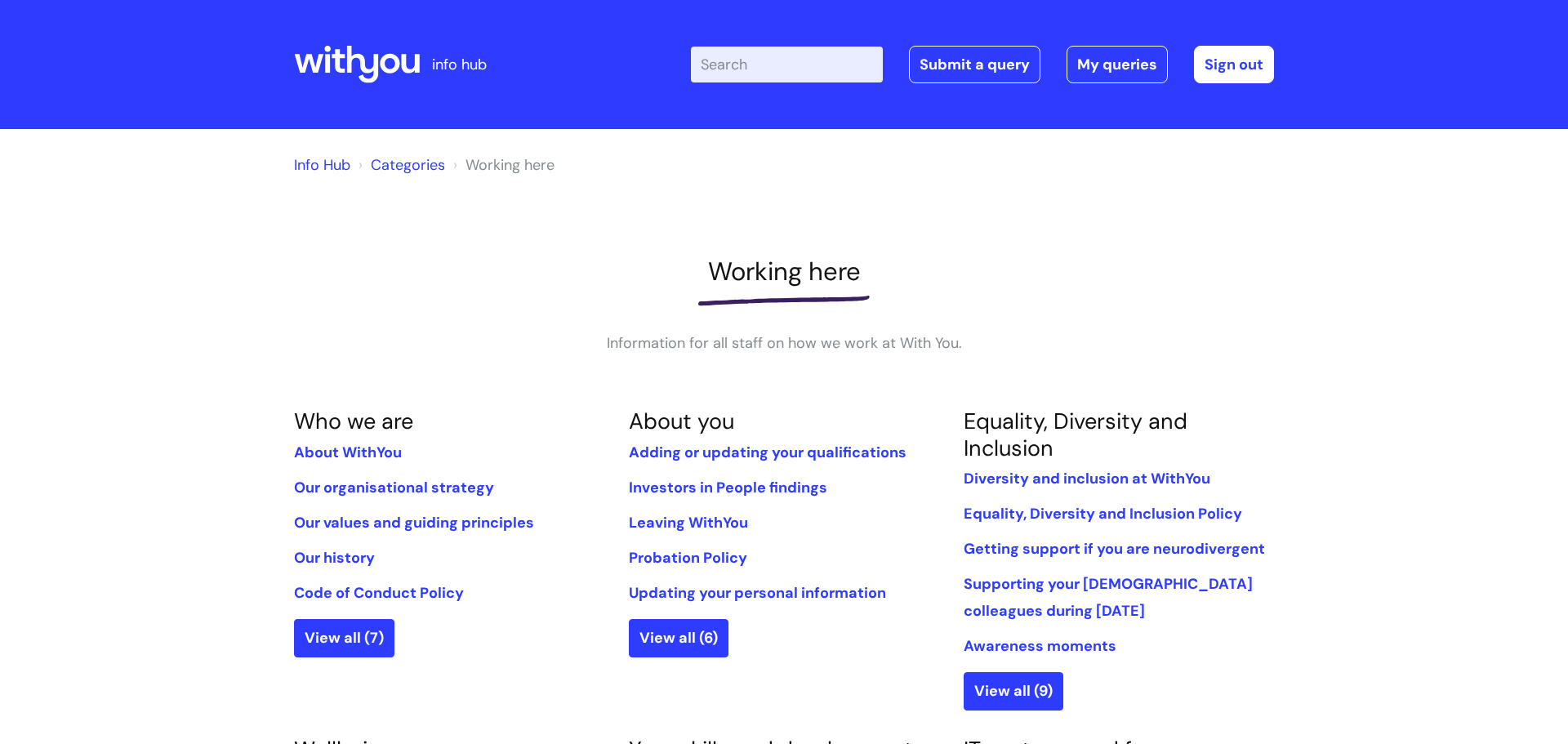
scroll to position [160, 0]
